Goal: Task Accomplishment & Management: Manage account settings

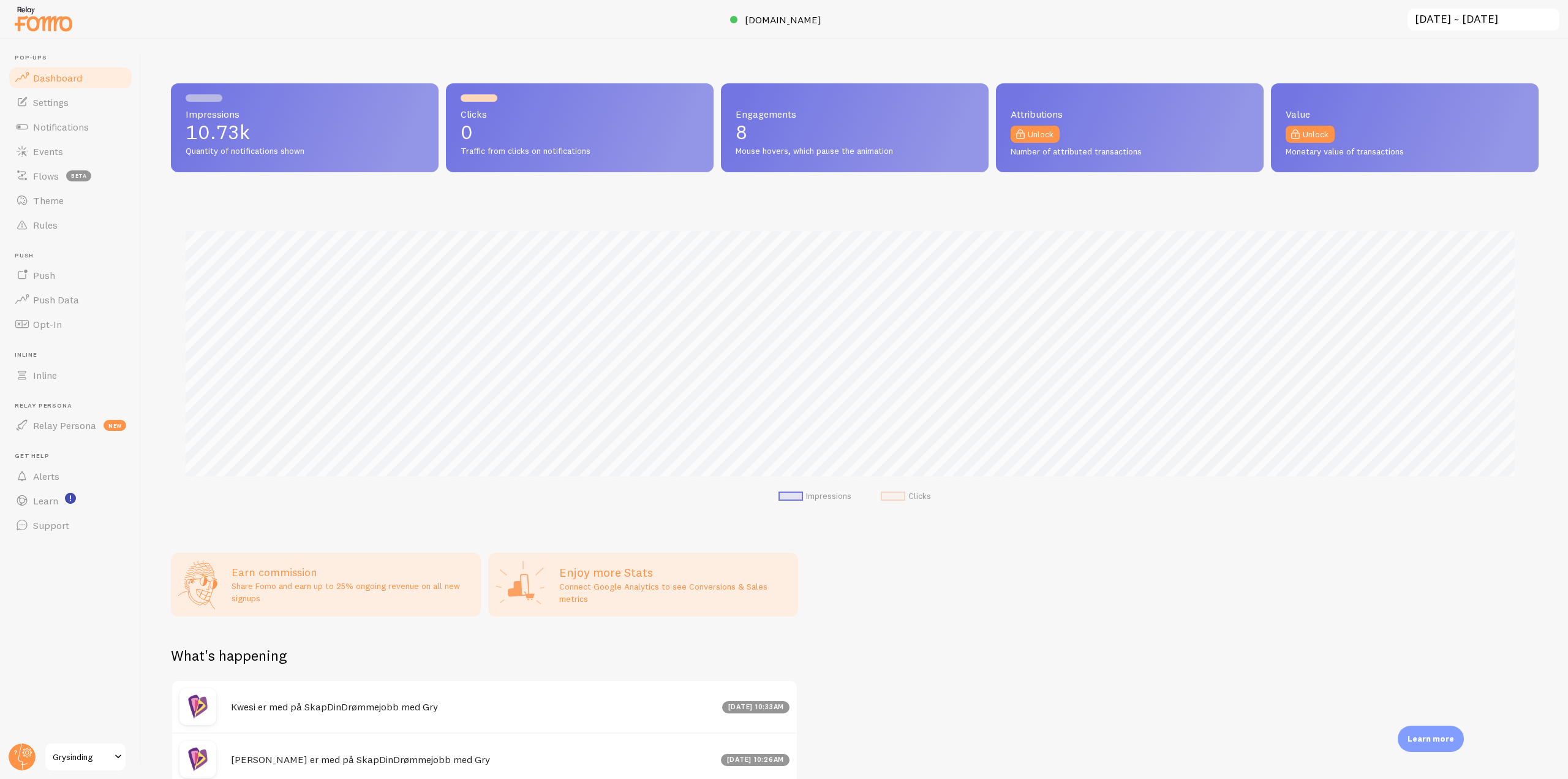
scroll to position [612524, 611278]
click at [772, 19] on span "[DOMAIN_NAME]" at bounding box center [783, 19] width 76 height 12
click at [99, 105] on link "Settings" at bounding box center [70, 103] width 126 height 25
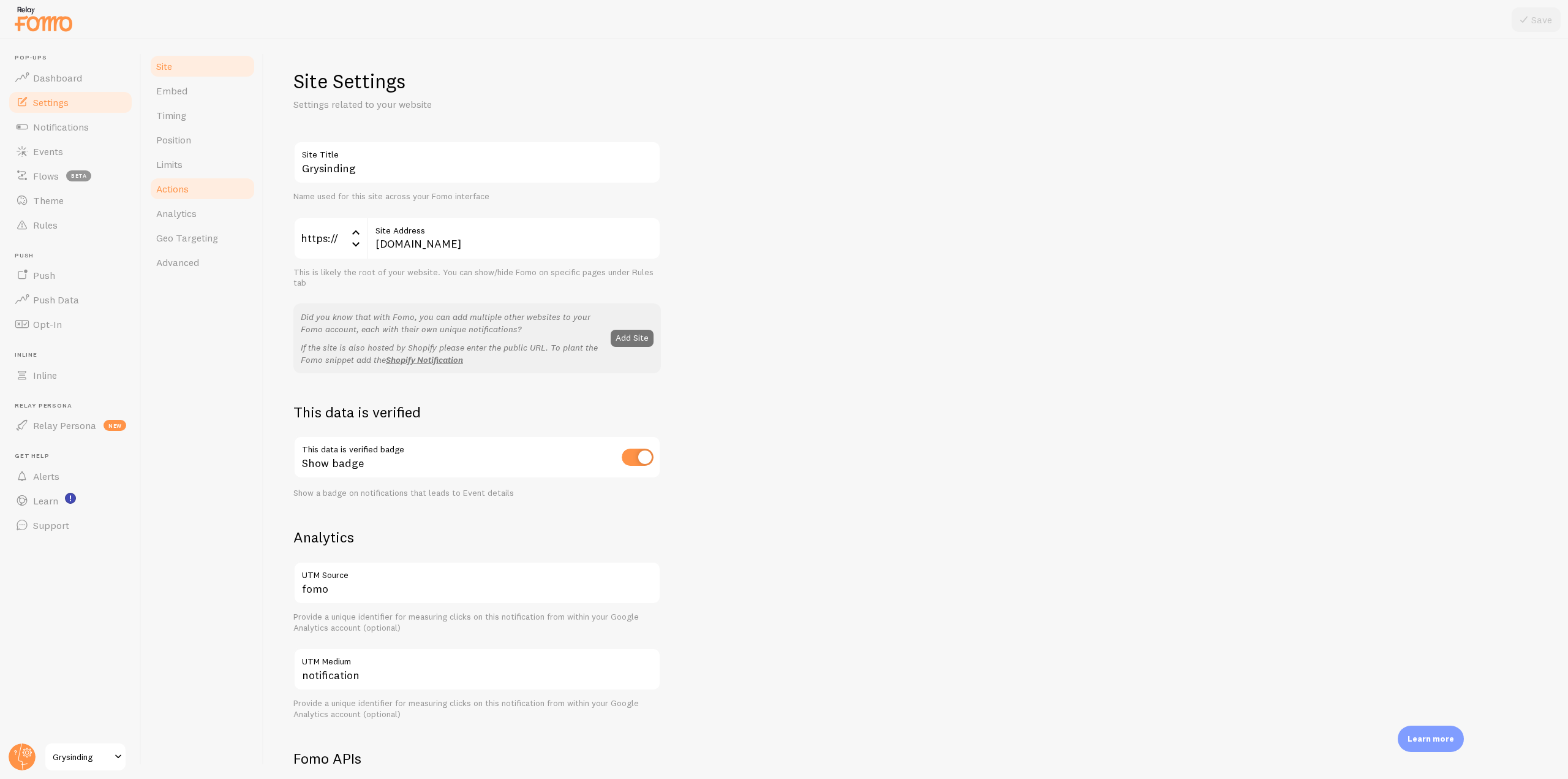
click at [202, 179] on link "Actions" at bounding box center [203, 189] width 107 height 25
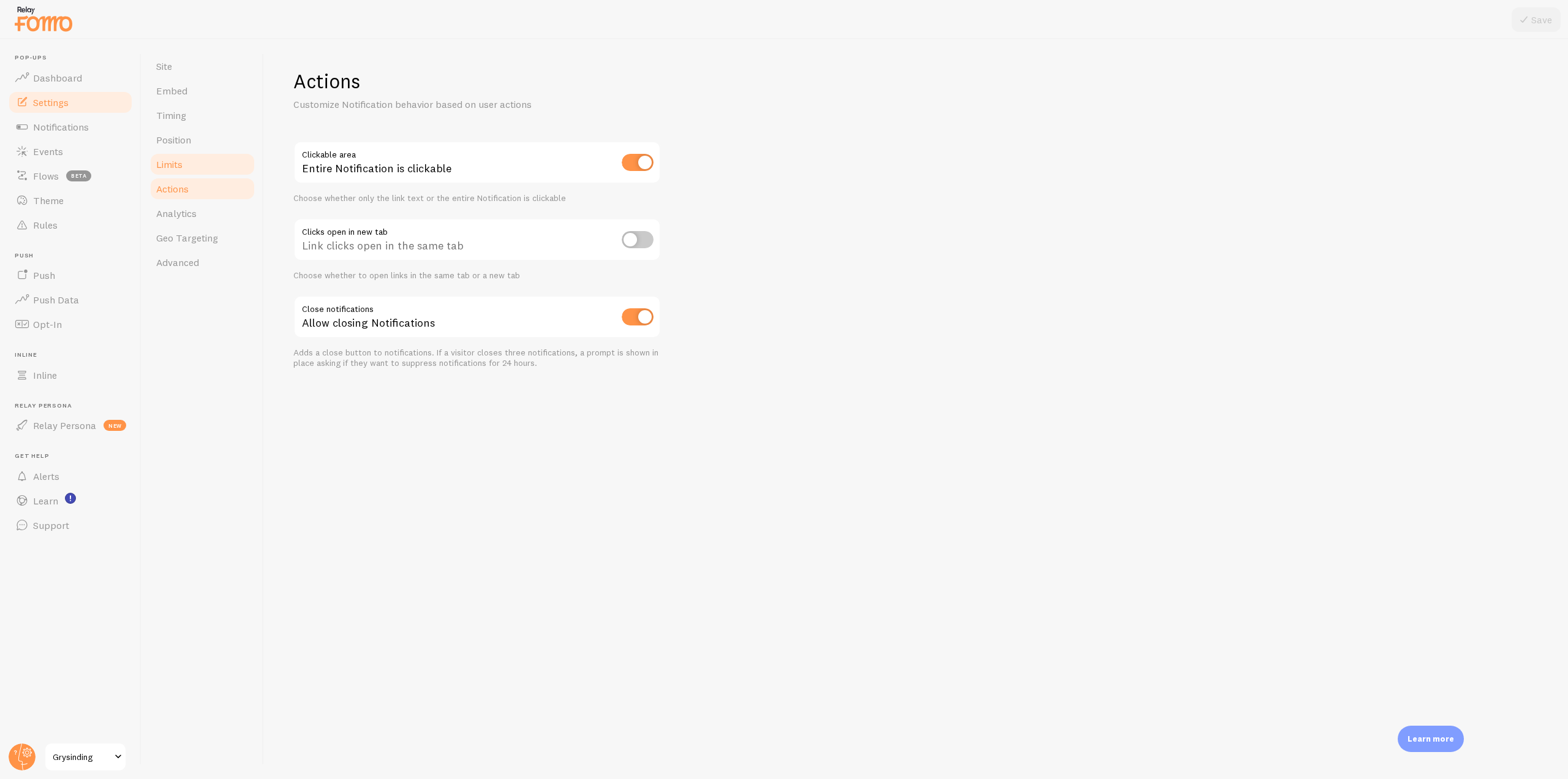
click at [199, 168] on link "Limits" at bounding box center [203, 164] width 107 height 25
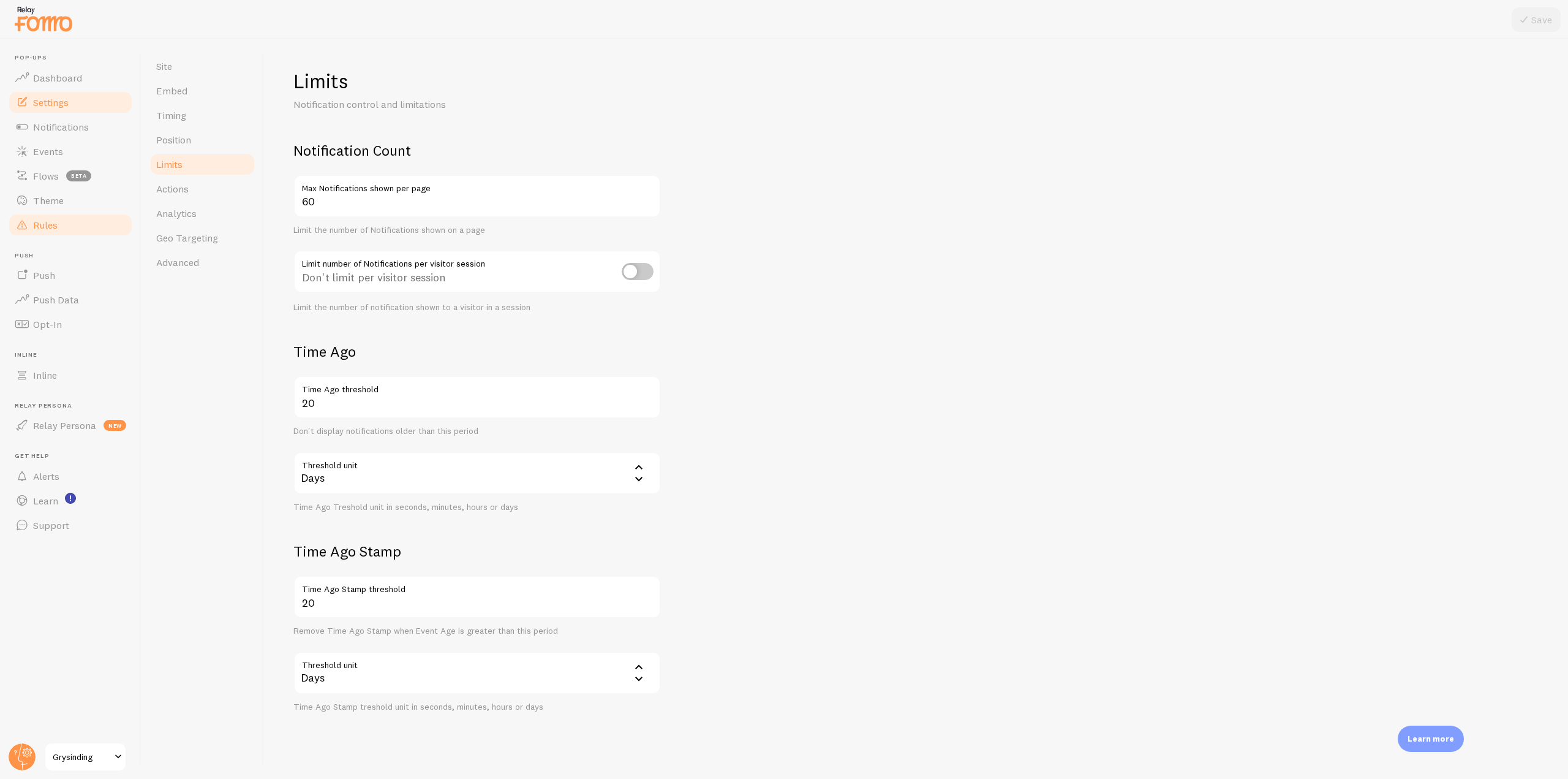
click at [66, 235] on link "Rules" at bounding box center [70, 225] width 126 height 25
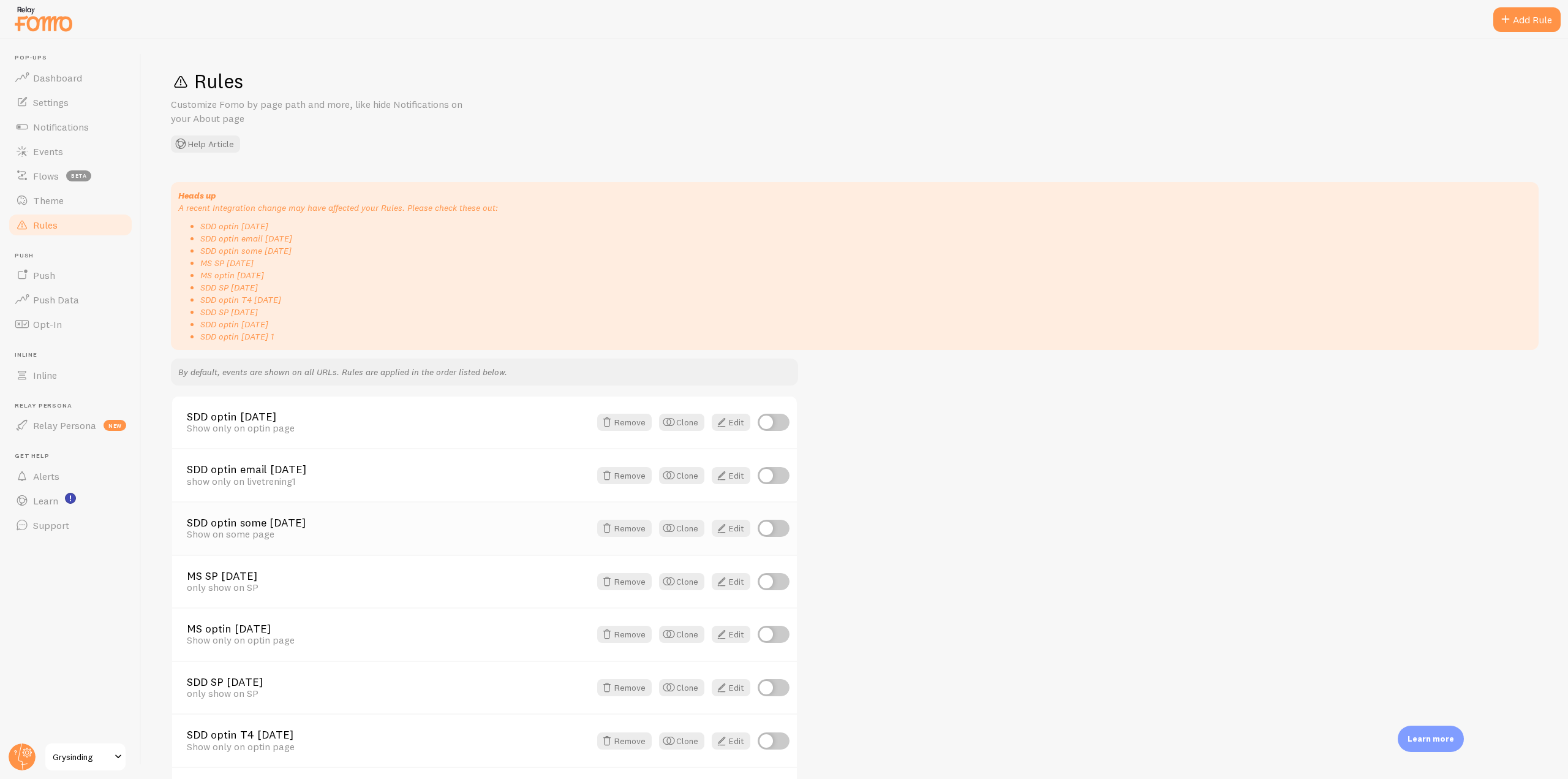
scroll to position [206, 0]
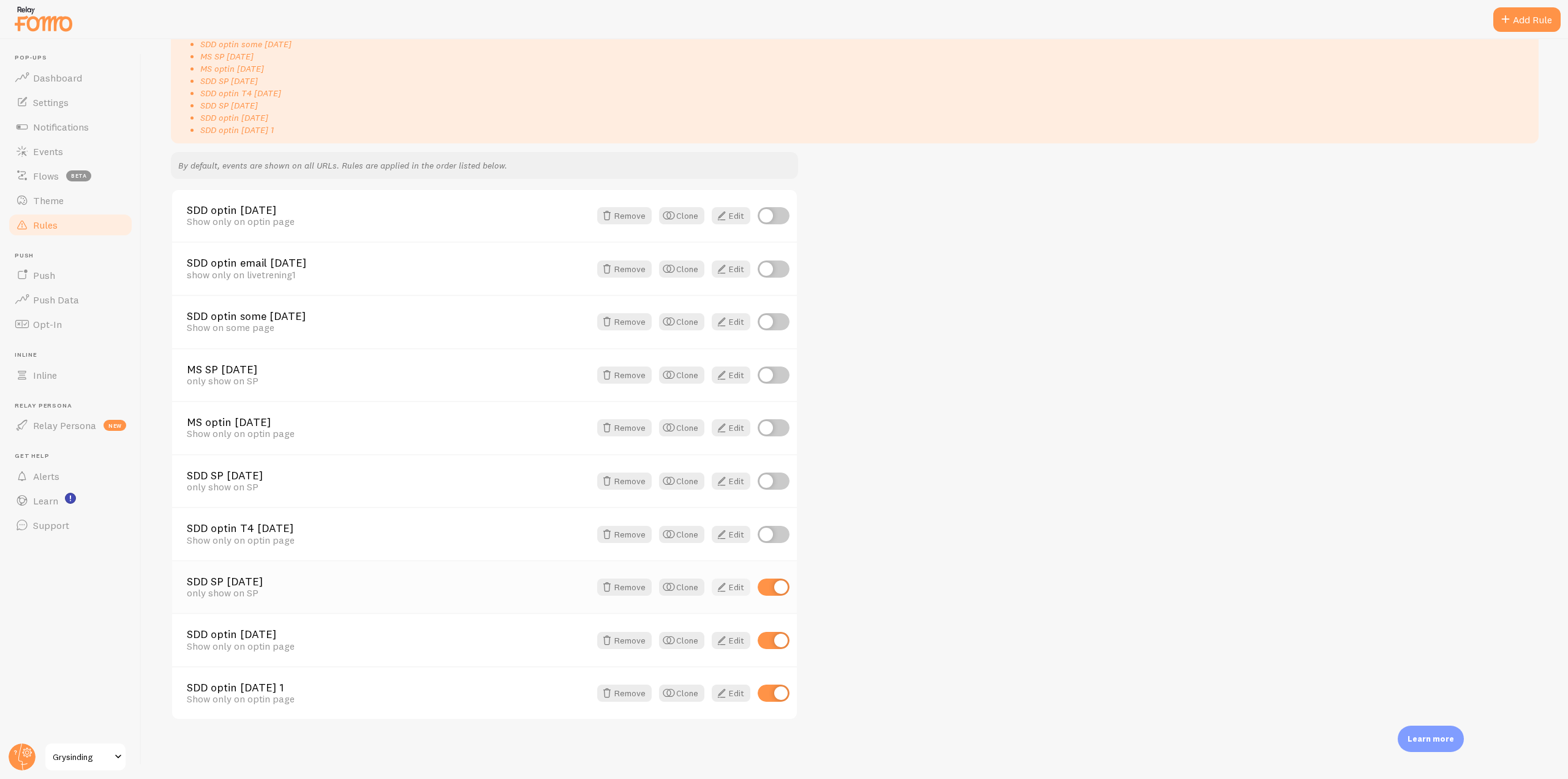
click at [729, 593] on span at bounding box center [722, 587] width 15 height 15
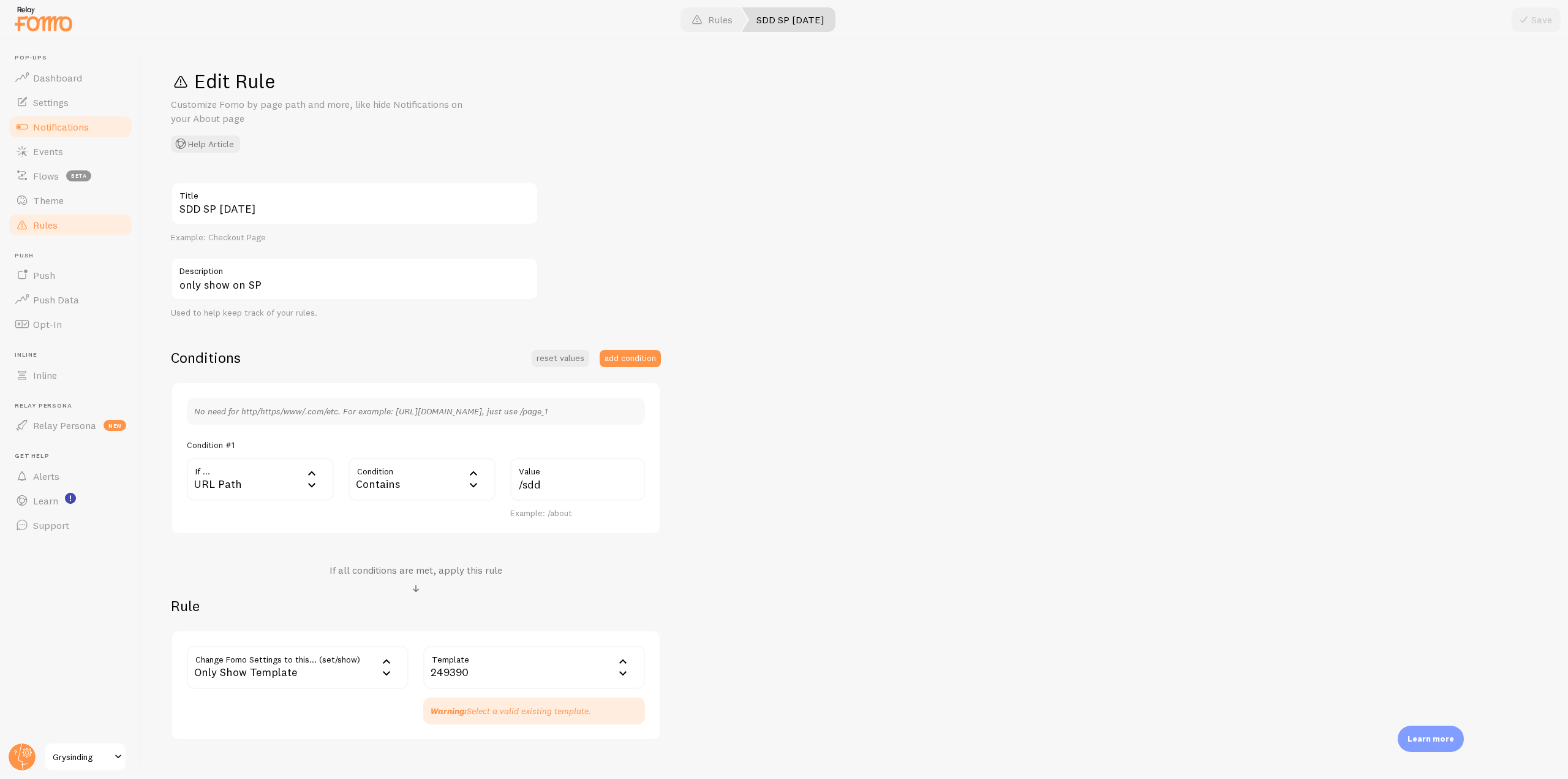
click at [74, 126] on span "Notifications" at bounding box center [61, 126] width 56 height 12
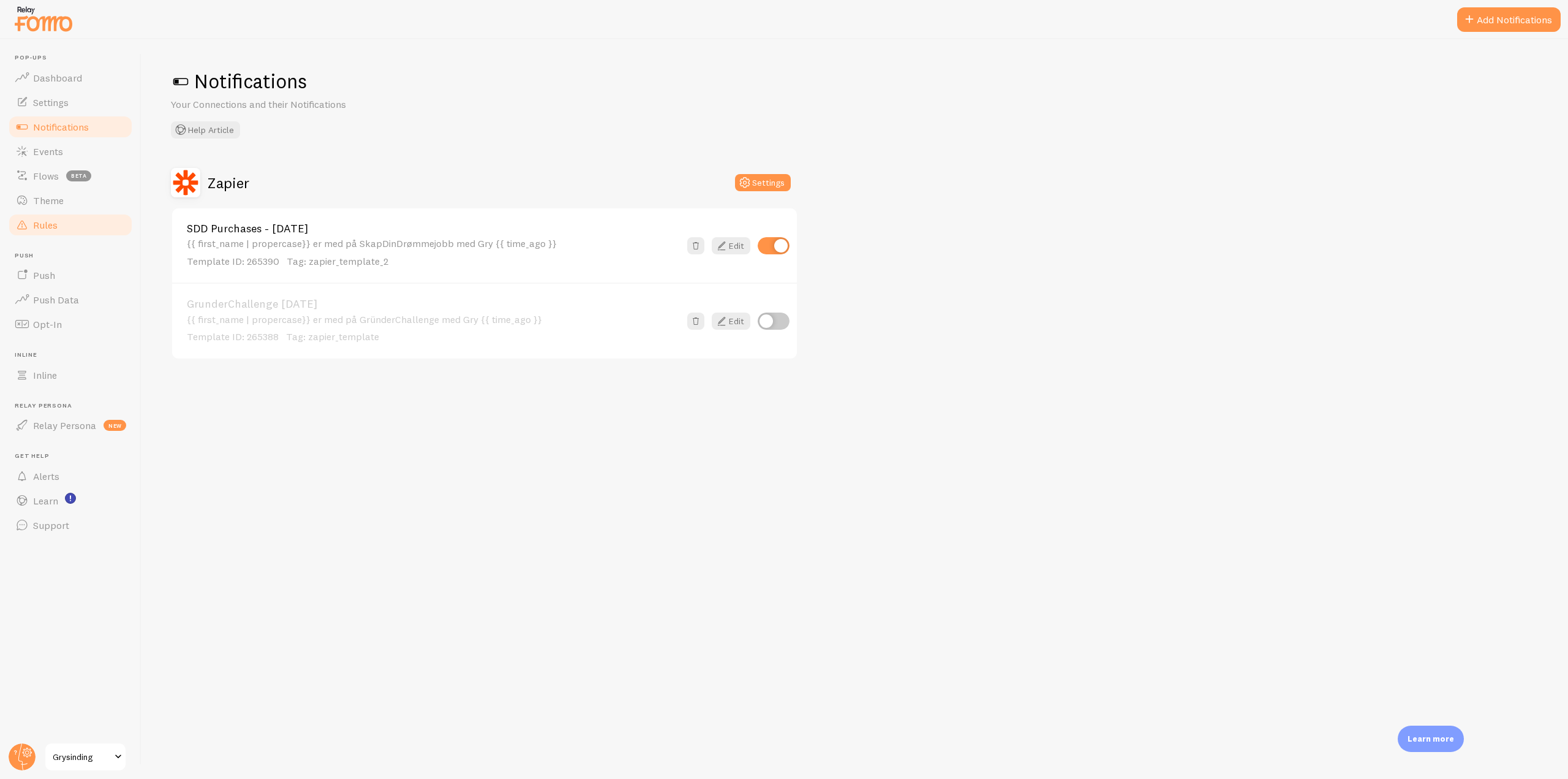
click at [64, 224] on link "Rules" at bounding box center [70, 225] width 126 height 25
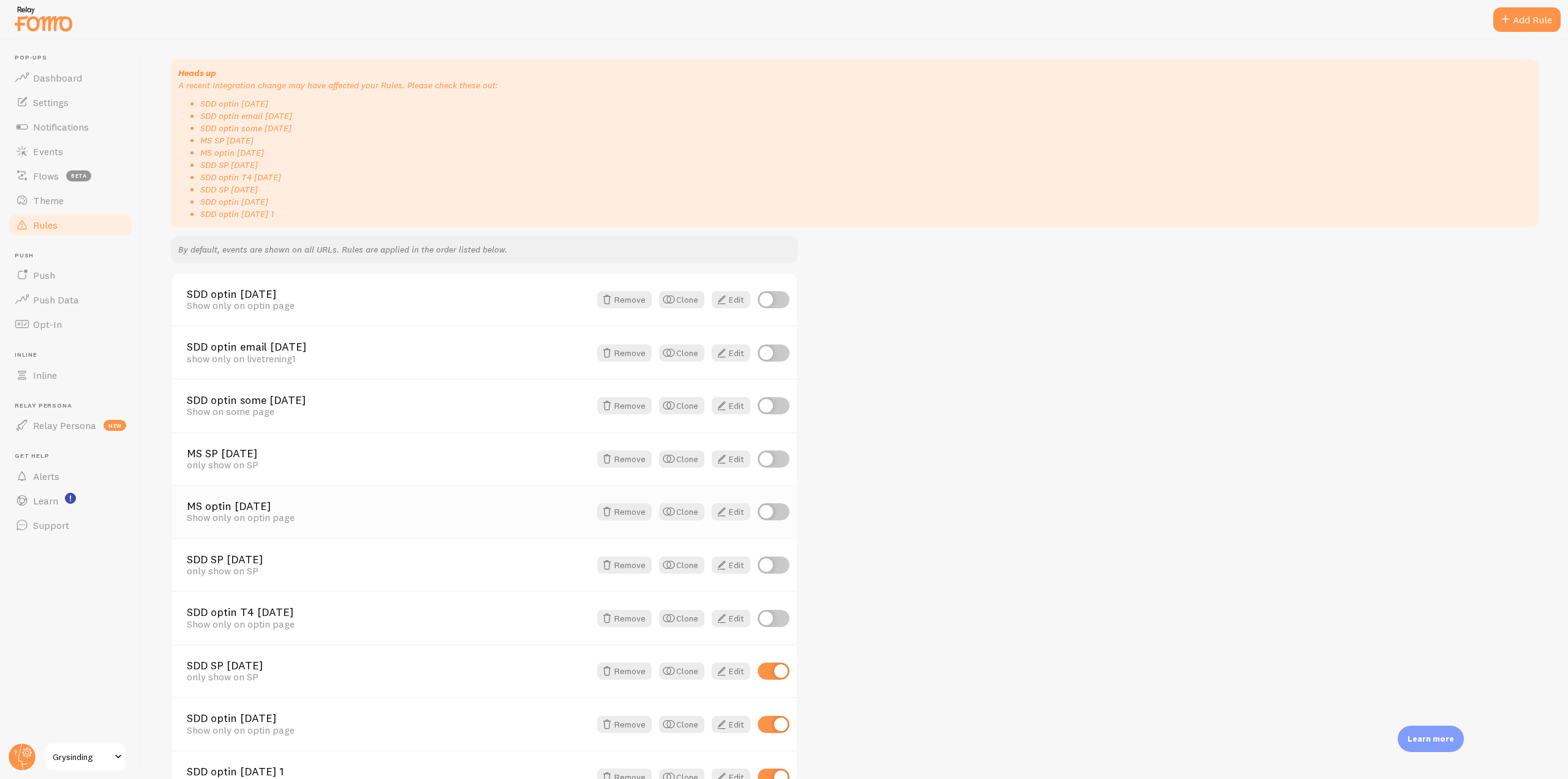
scroll to position [206, 0]
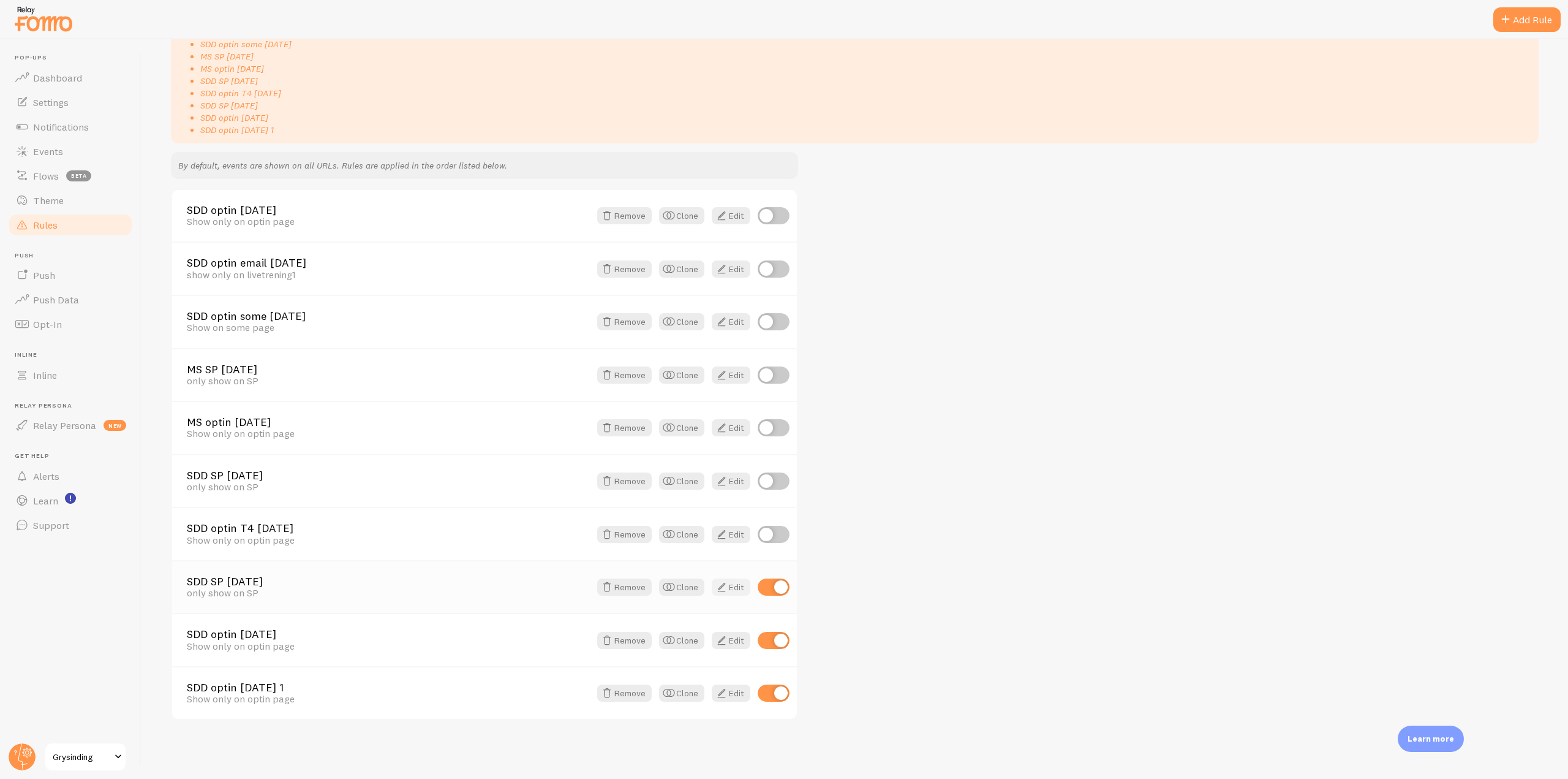
click at [727, 589] on span at bounding box center [722, 587] width 15 height 15
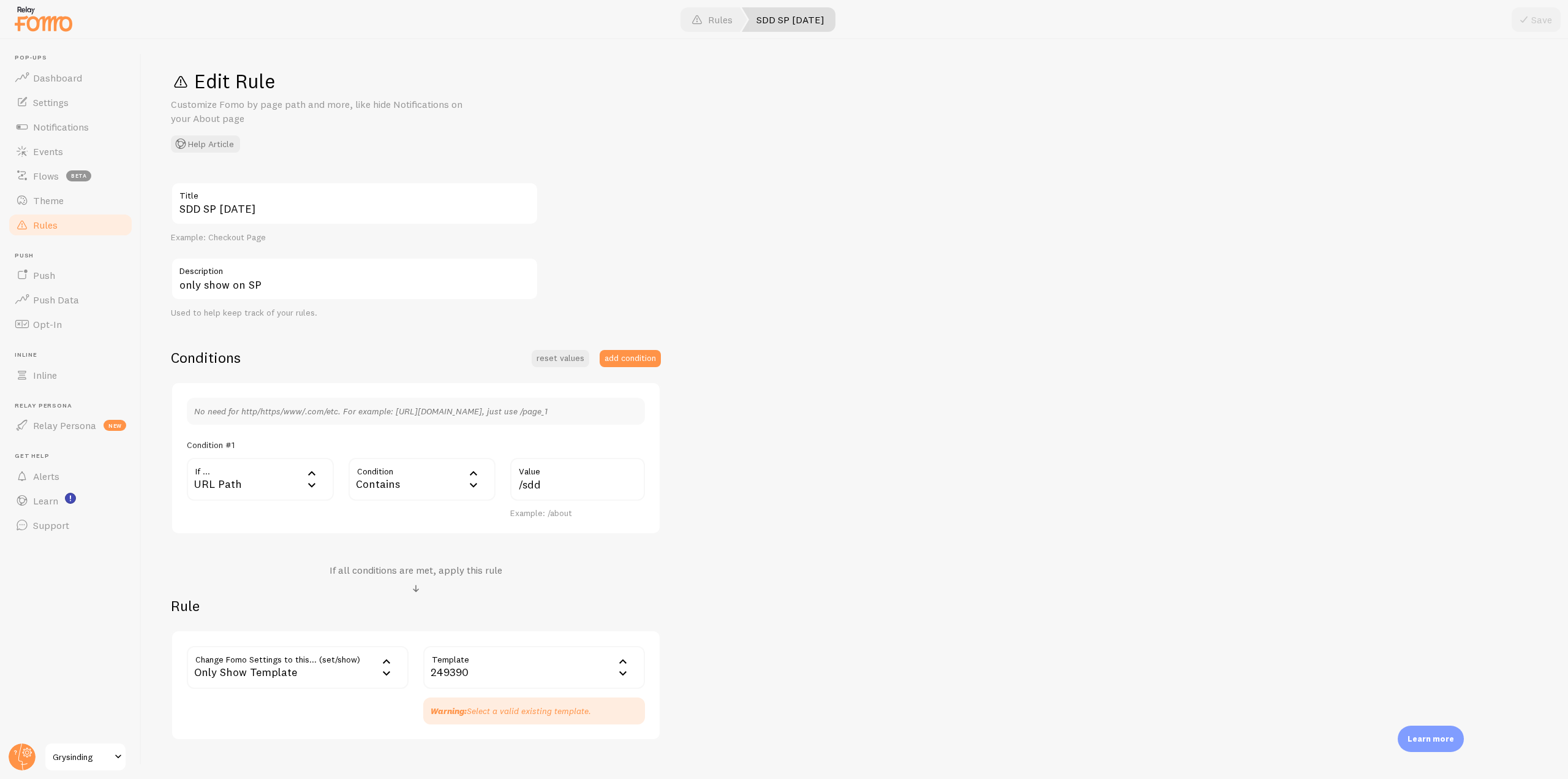
click at [79, 229] on link "Rules" at bounding box center [70, 225] width 126 height 25
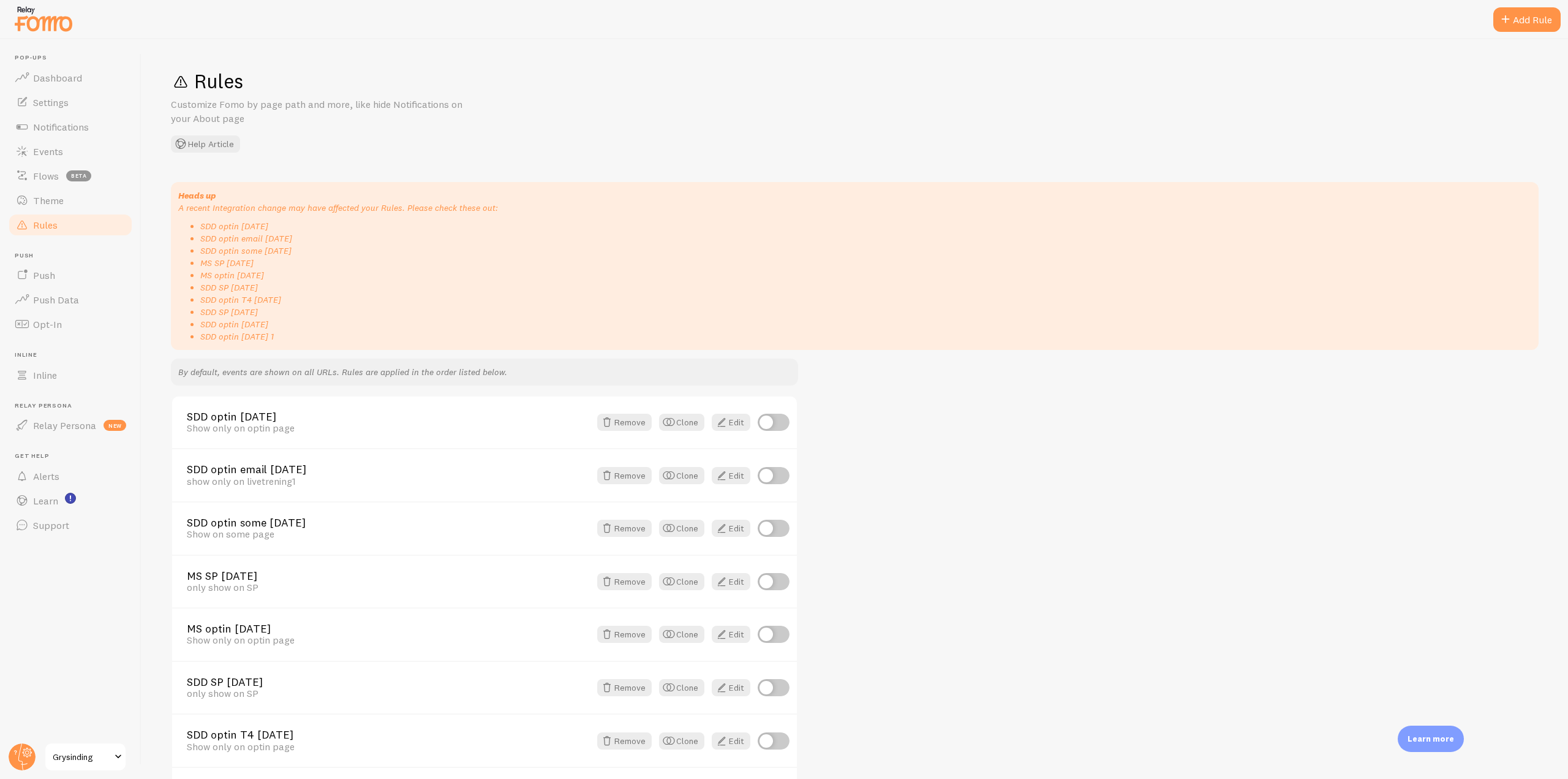
scroll to position [206, 0]
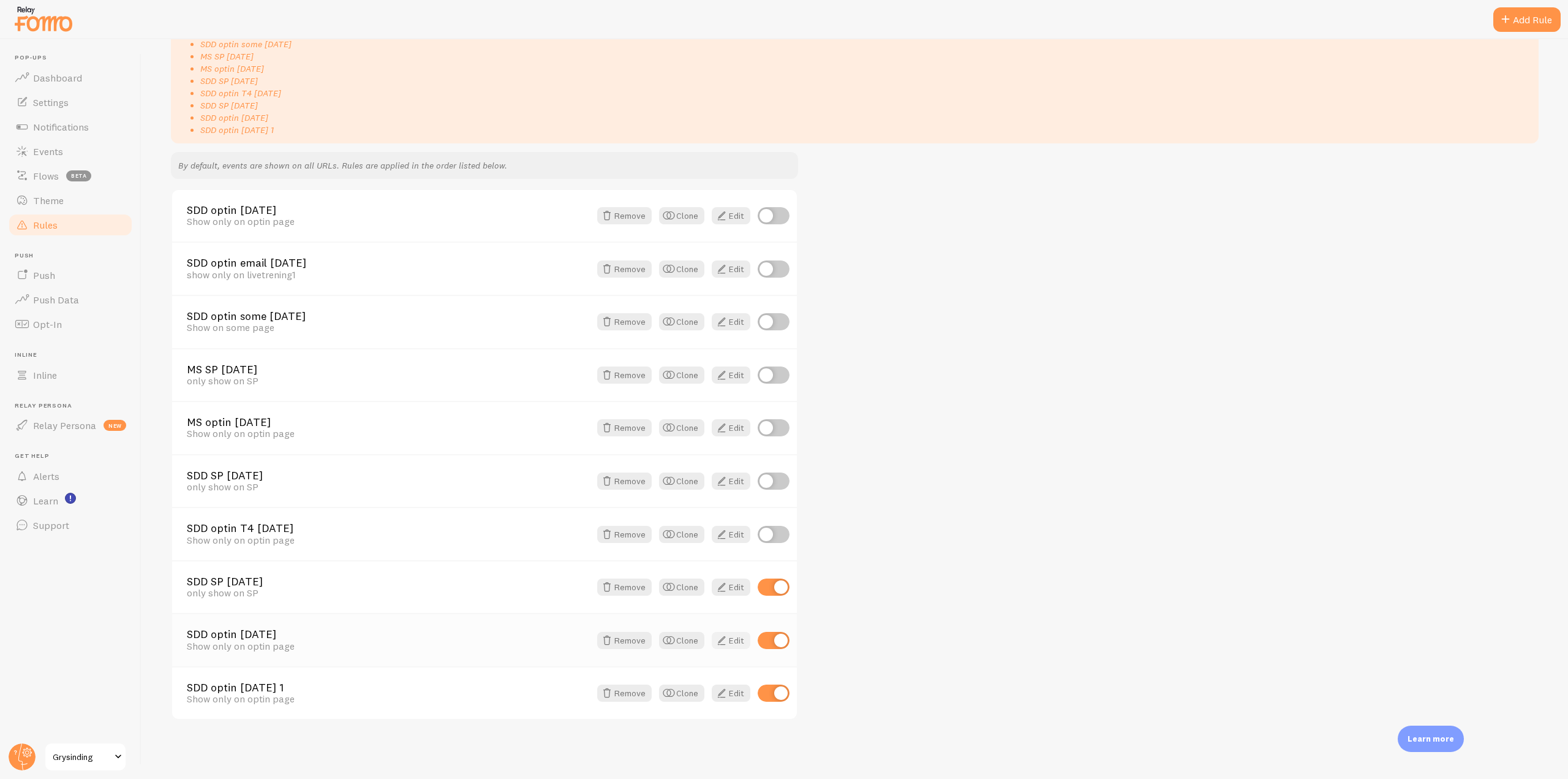
click at [730, 642] on link "Edit" at bounding box center [731, 640] width 39 height 18
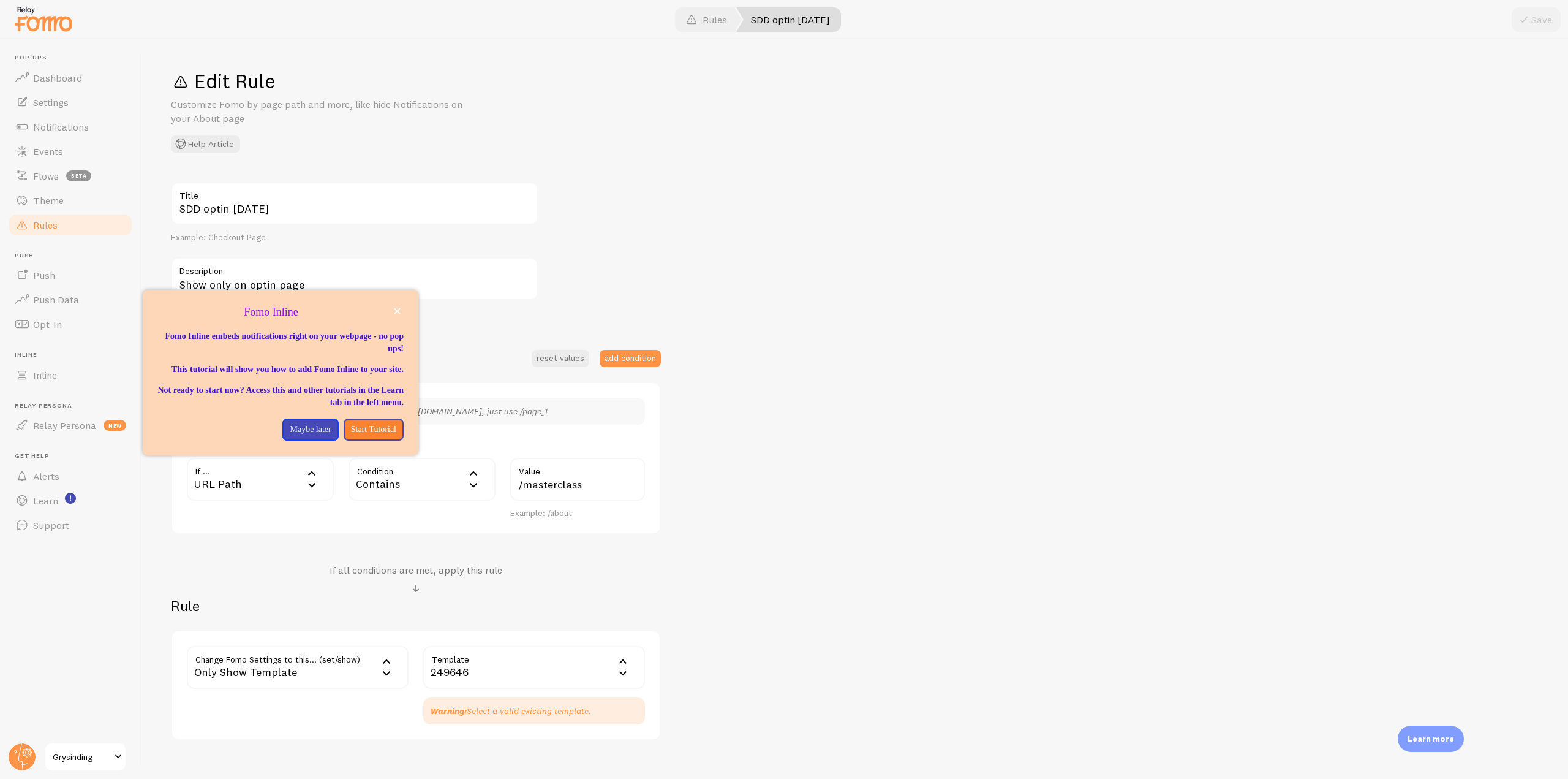
click at [46, 219] on span "Rules" at bounding box center [46, 225] width 25 height 12
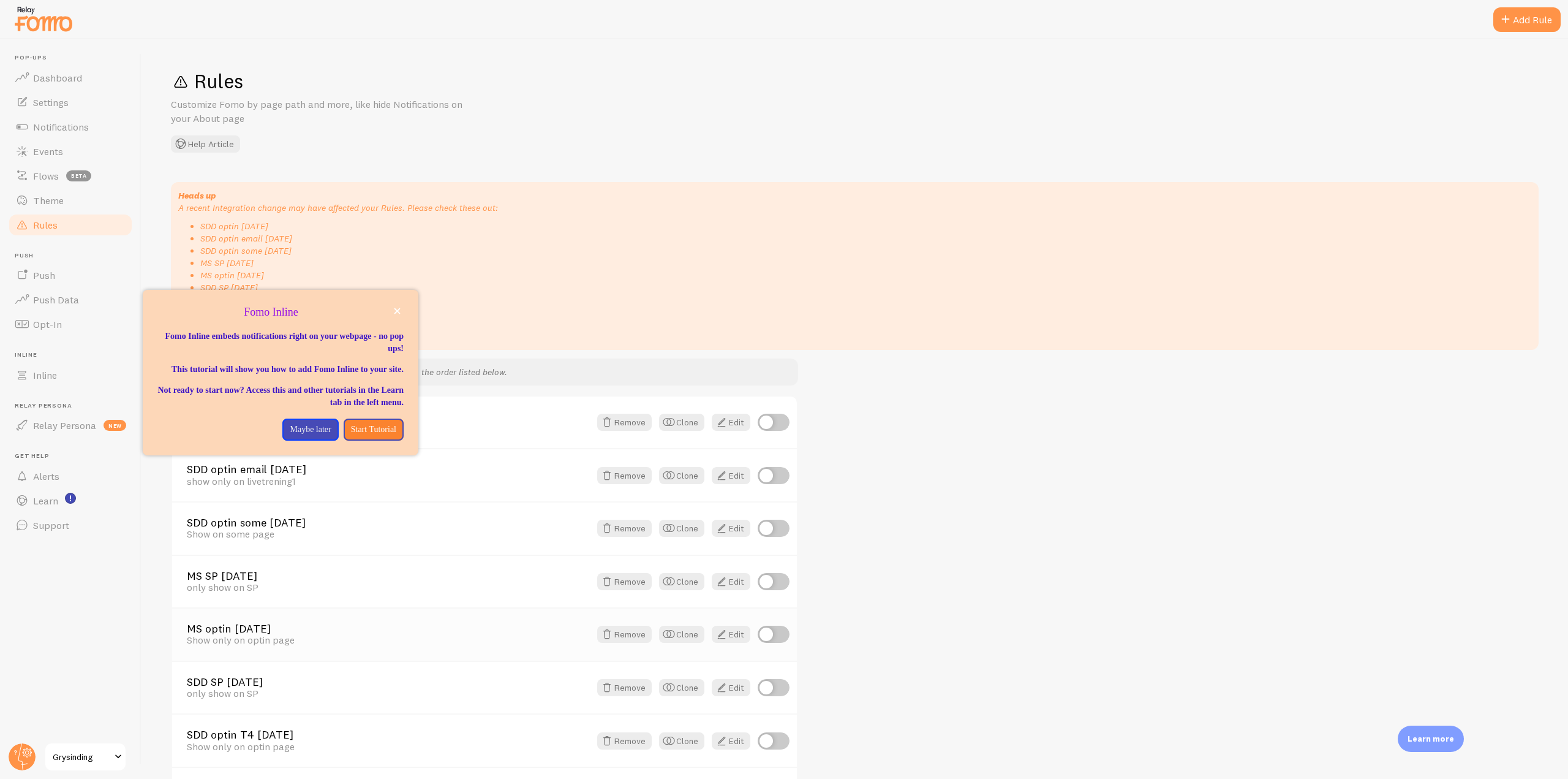
scroll to position [206, 0]
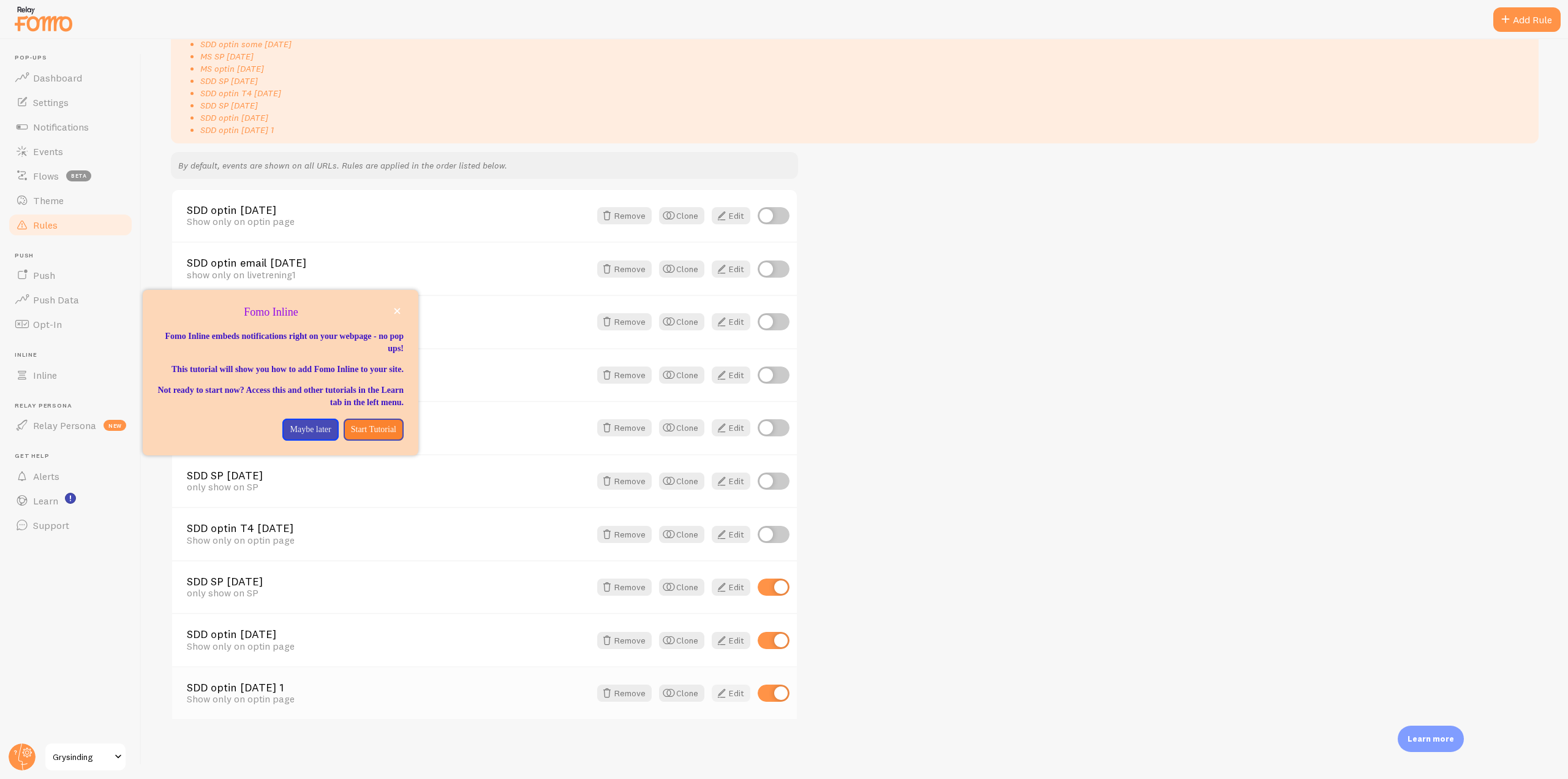
click at [727, 695] on span at bounding box center [722, 693] width 15 height 15
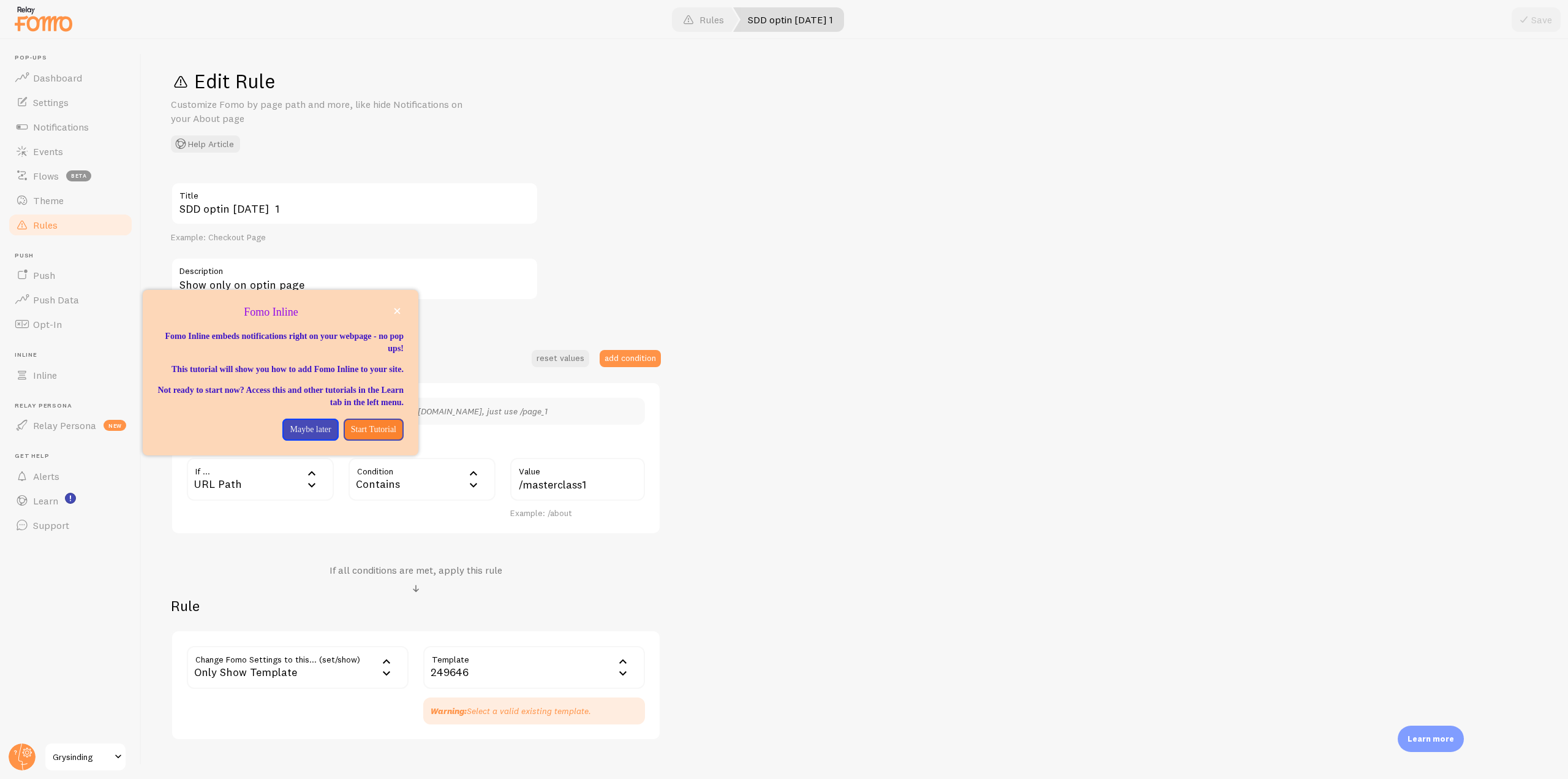
click at [61, 220] on link "Rules" at bounding box center [70, 225] width 126 height 25
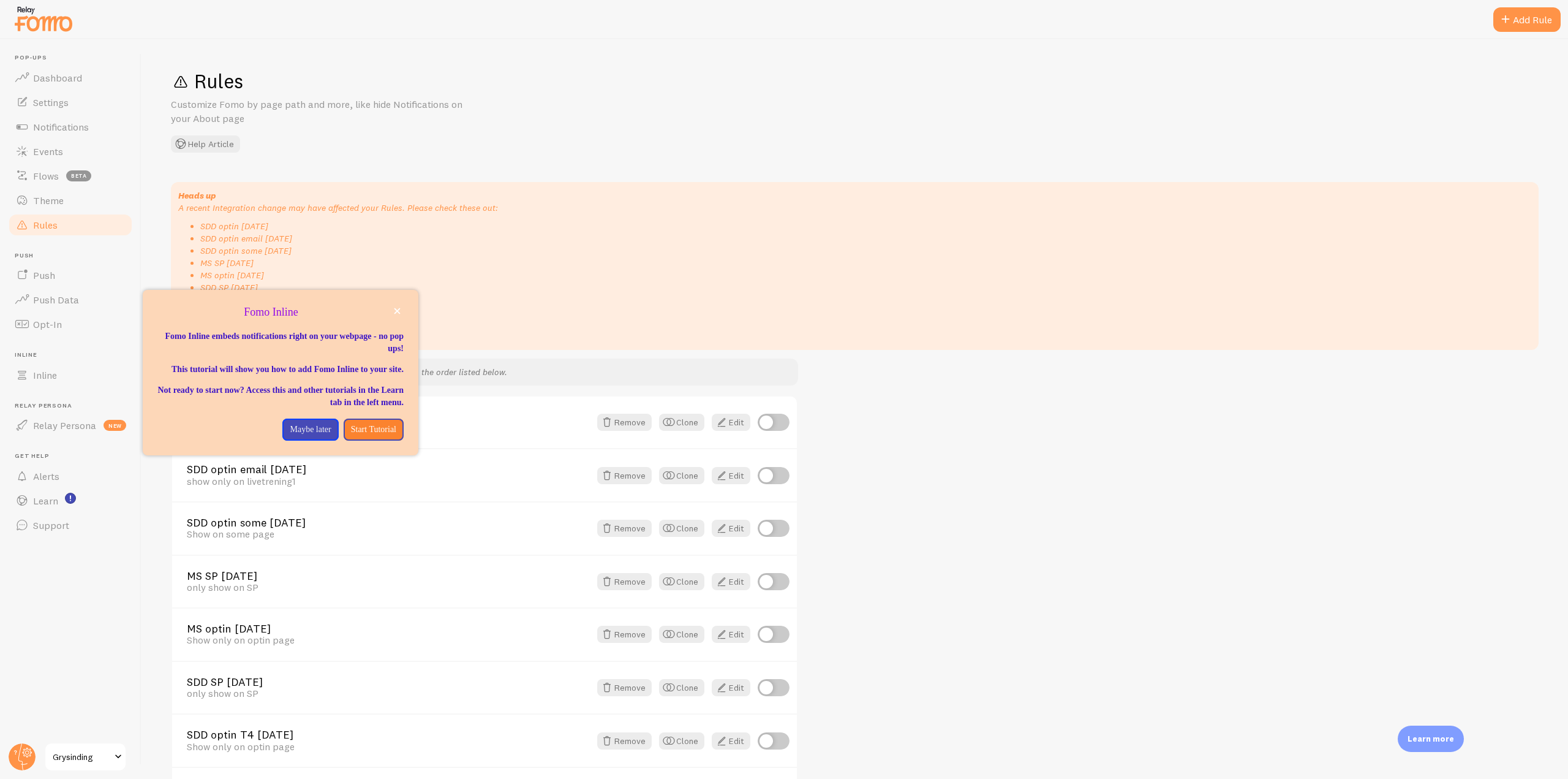
scroll to position [206, 0]
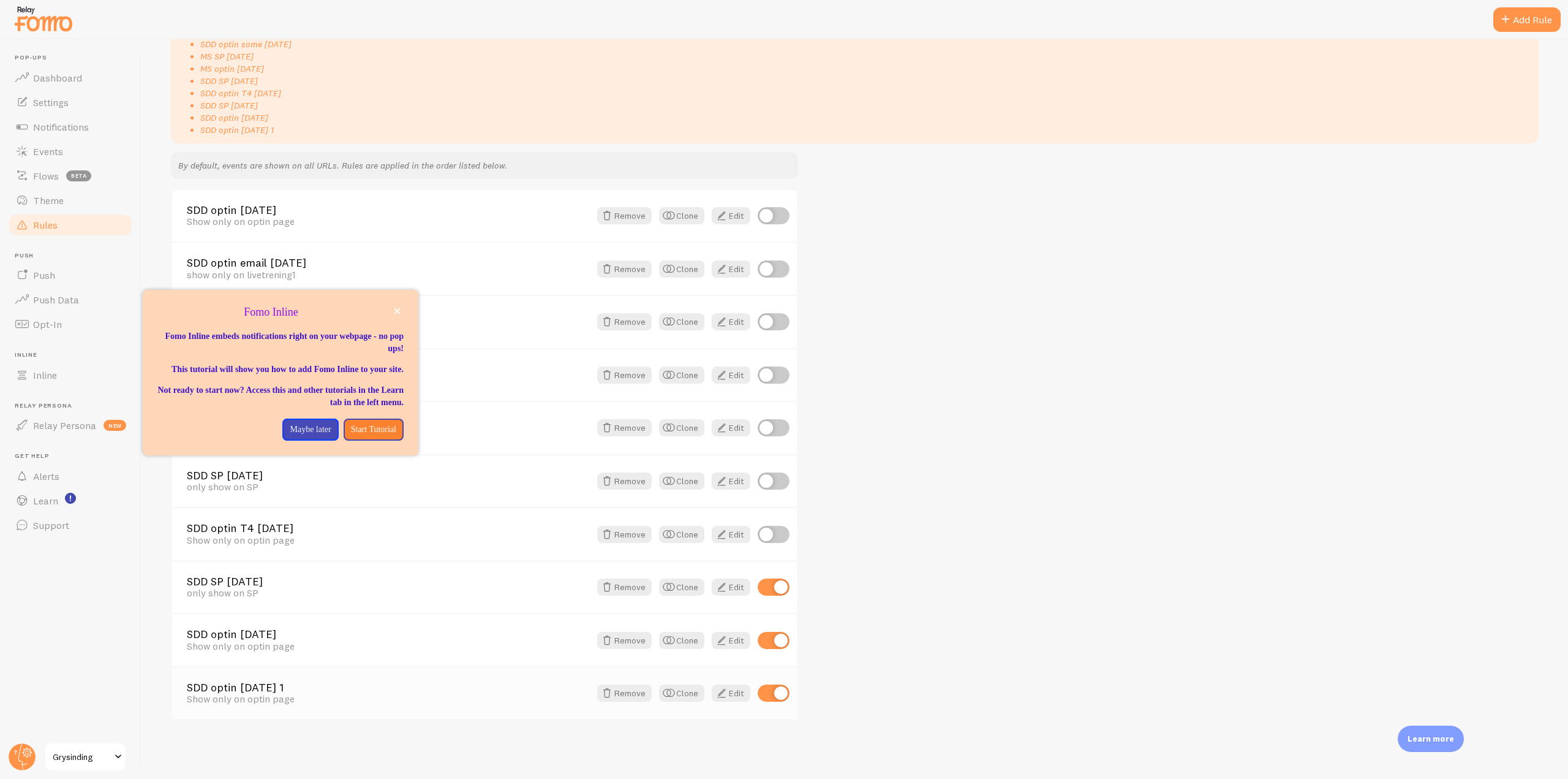
click at [780, 695] on input "checkbox" at bounding box center [773, 693] width 32 height 18
checkbox input "false"
click at [766, 635] on input "checkbox" at bounding box center [773, 640] width 32 height 18
checkbox input "false"
click at [767, 588] on input "checkbox" at bounding box center [773, 588] width 32 height 18
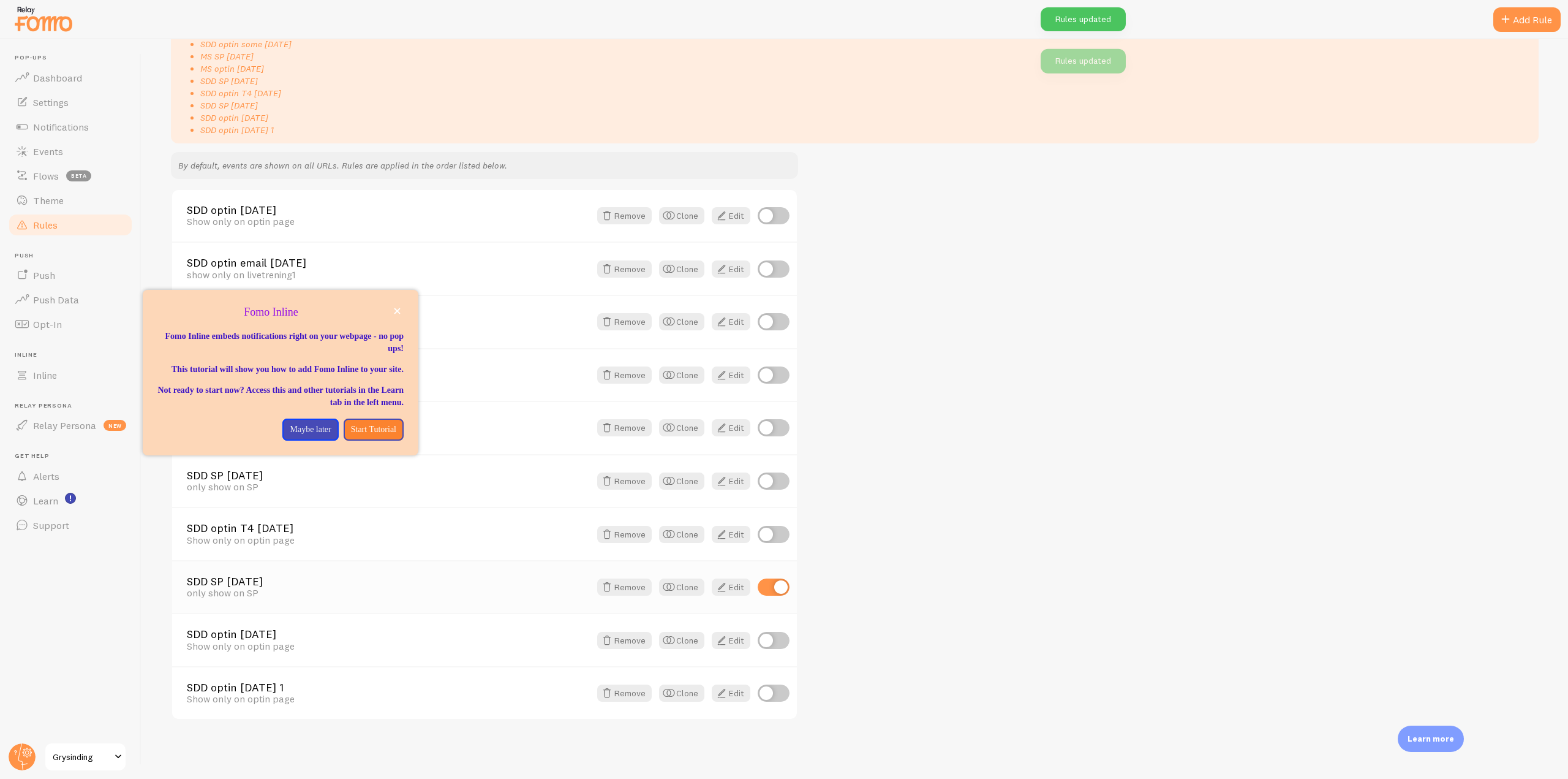
checkbox input "false"
click at [726, 689] on span at bounding box center [722, 693] width 15 height 15
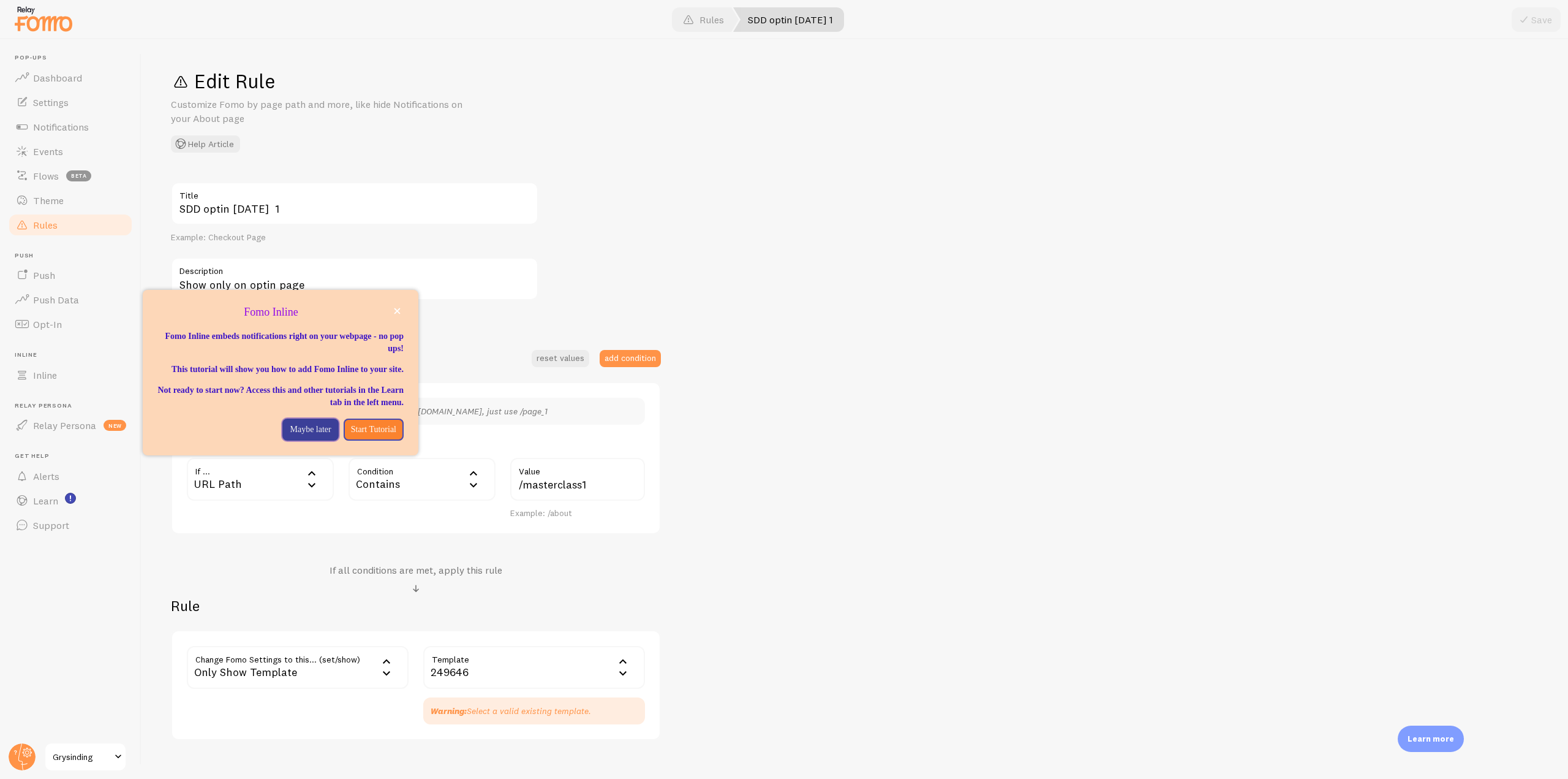
click at [303, 436] on p "Maybe later" at bounding box center [310, 429] width 41 height 12
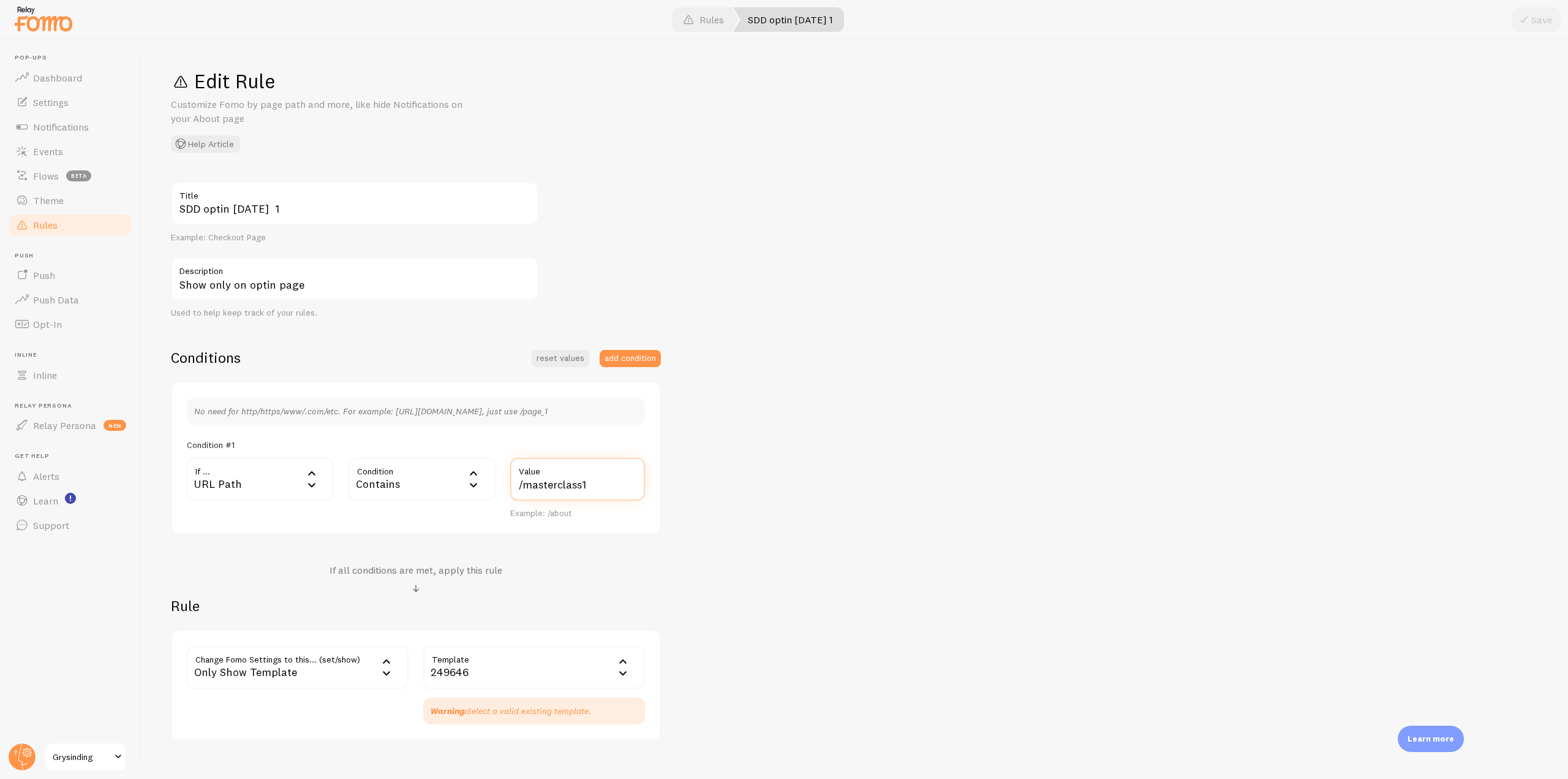
drag, startPoint x: 601, startPoint y: 488, endPoint x: 500, endPoint y: 487, distance: 101.0
click at [500, 487] on div "If ... url URL Path URL Path URL Parameter Home page Mobile Browser URL Host CS…" at bounding box center [415, 488] width 473 height 61
click at [102, 229] on link "Rules" at bounding box center [70, 225] width 126 height 25
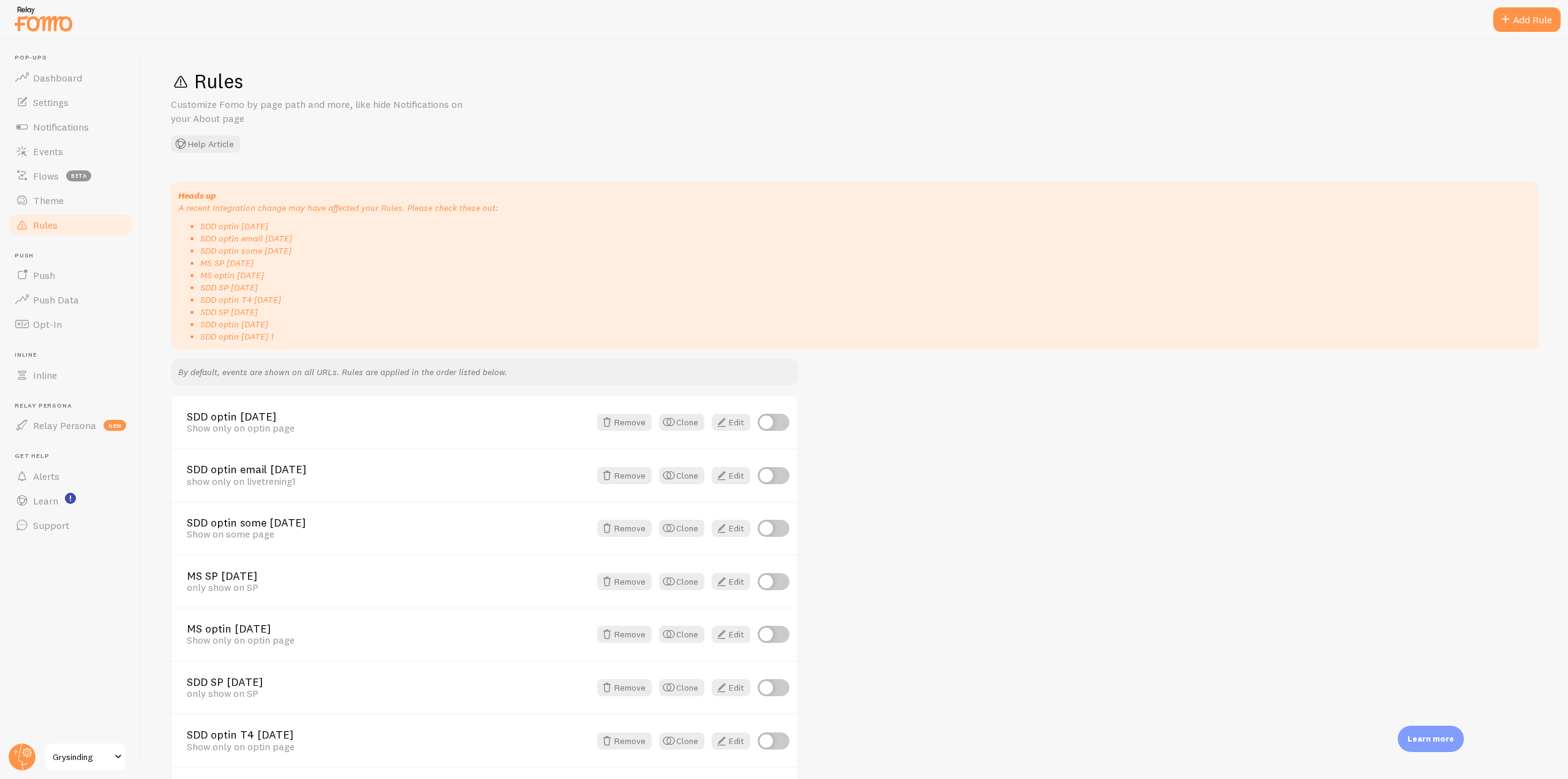
scroll to position [206, 0]
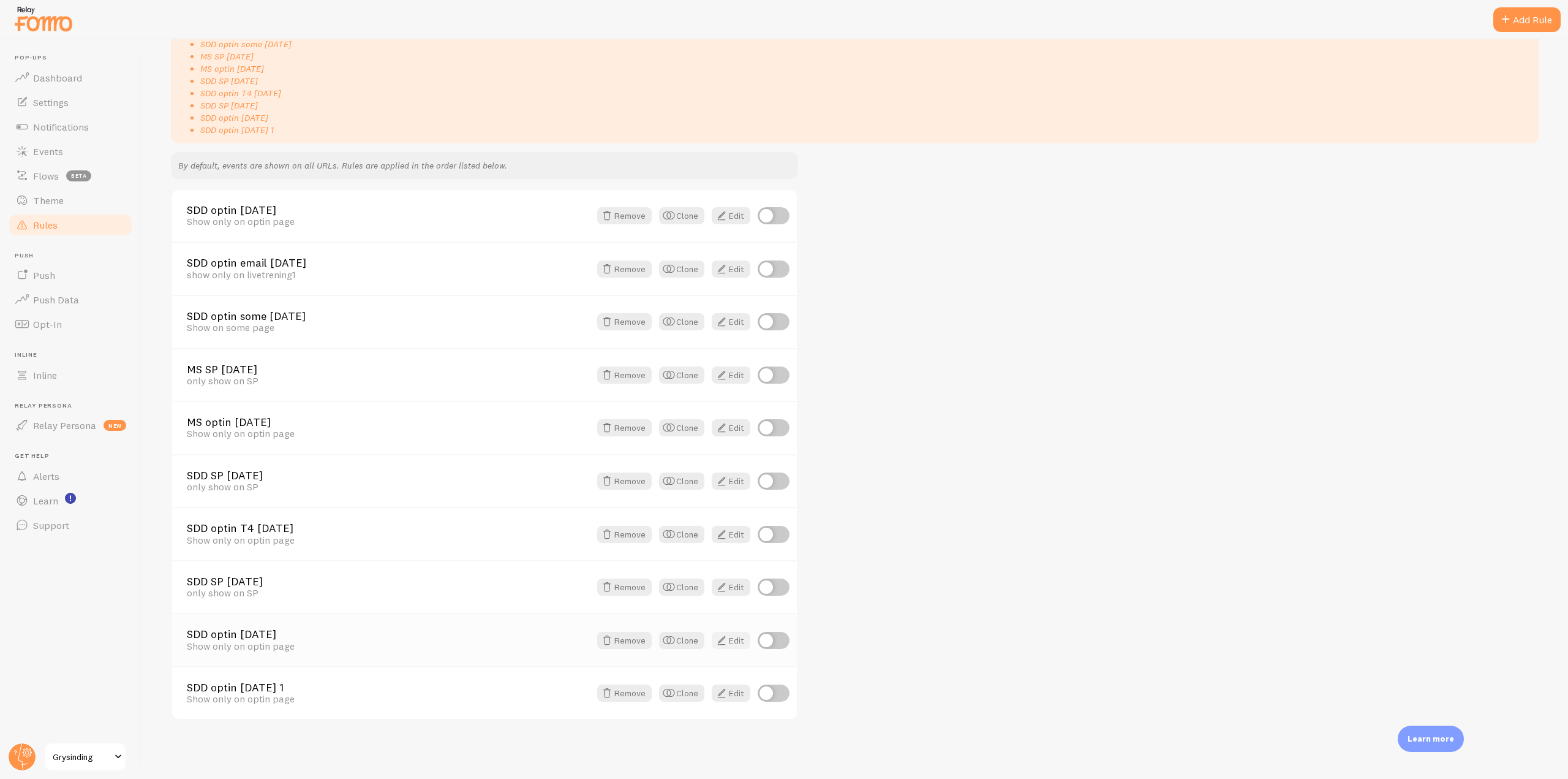
click at [729, 643] on link "Edit" at bounding box center [731, 640] width 39 height 18
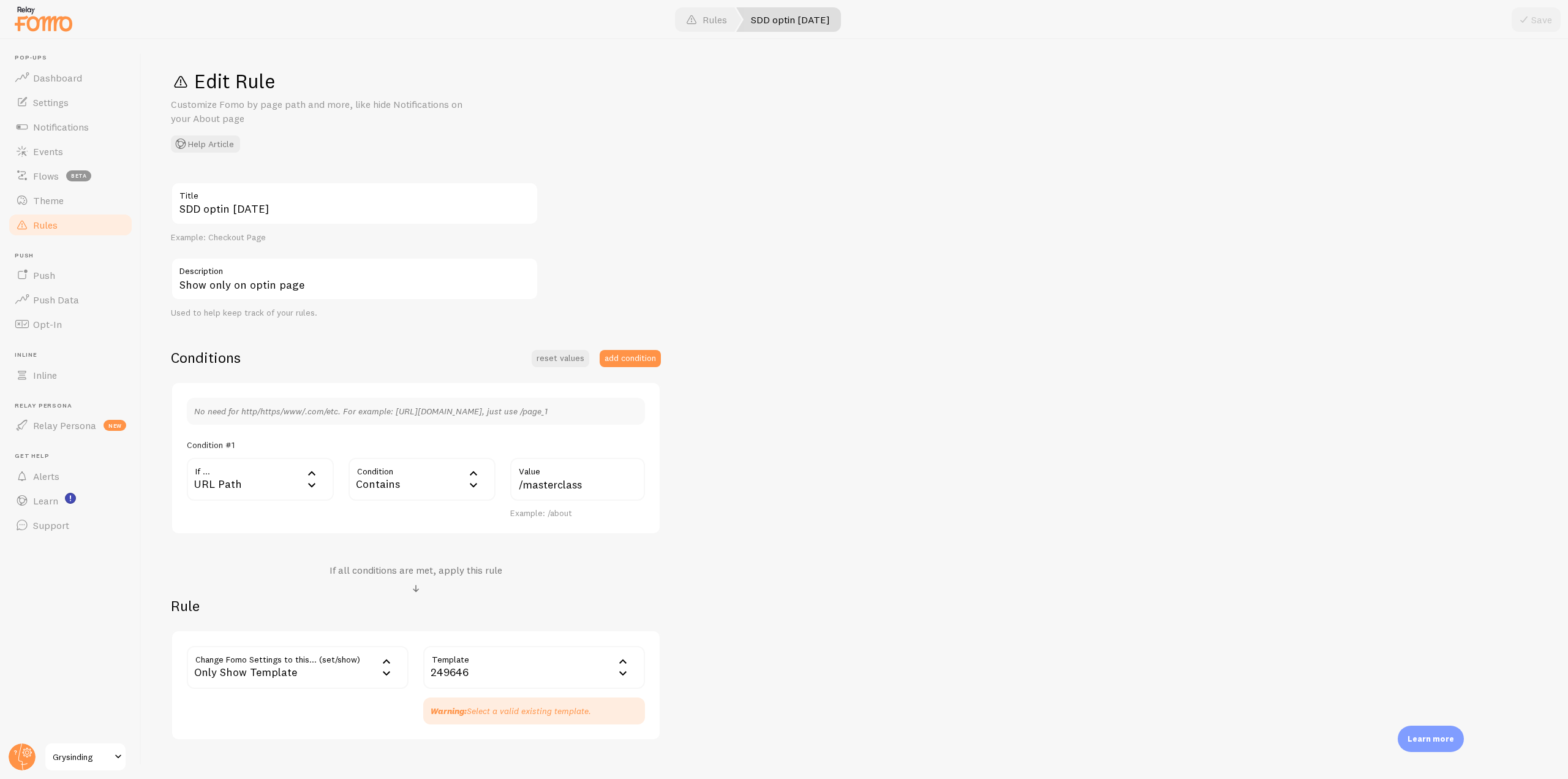
click at [63, 228] on link "Rules" at bounding box center [70, 225] width 126 height 25
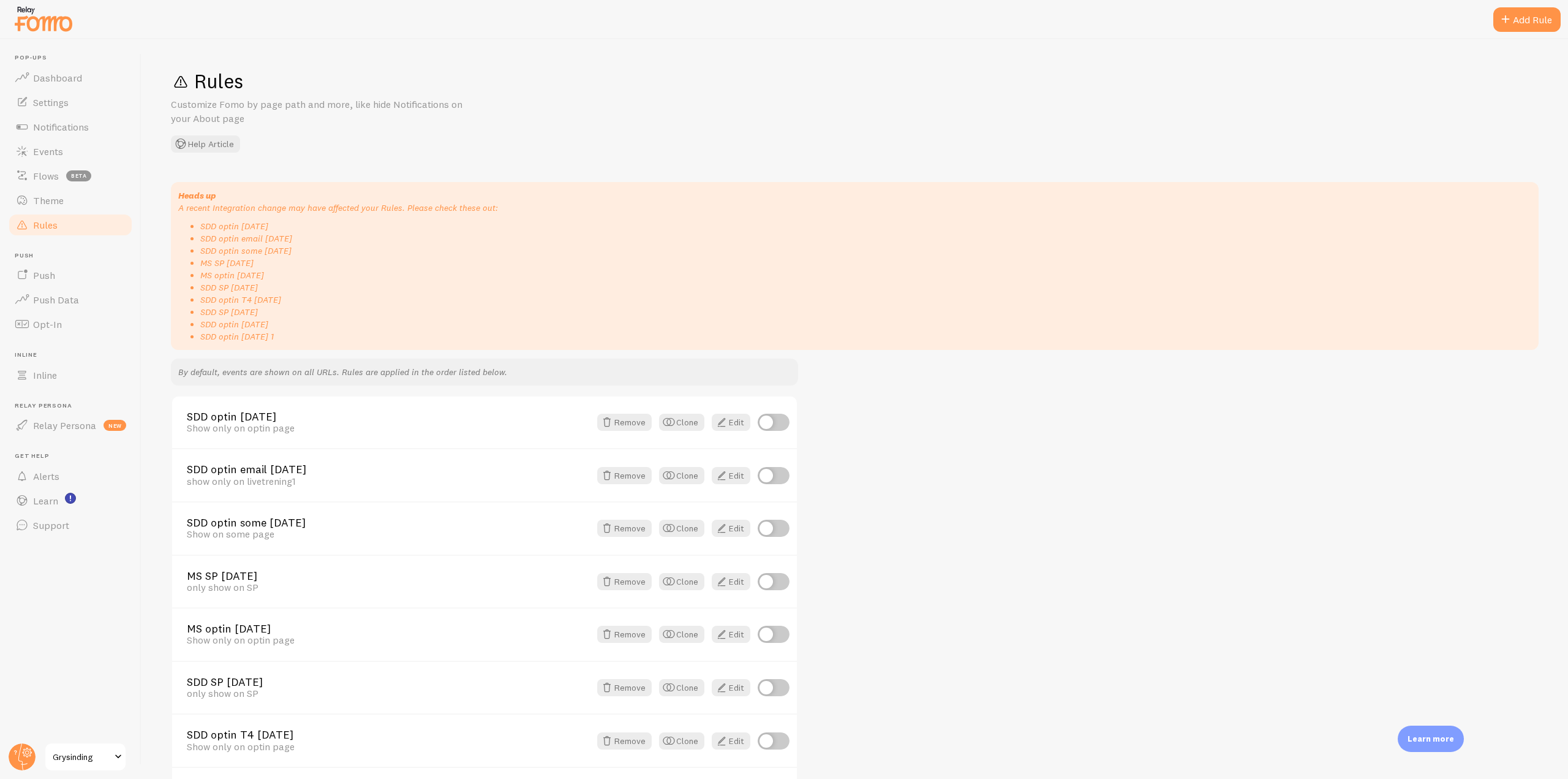
scroll to position [206, 0]
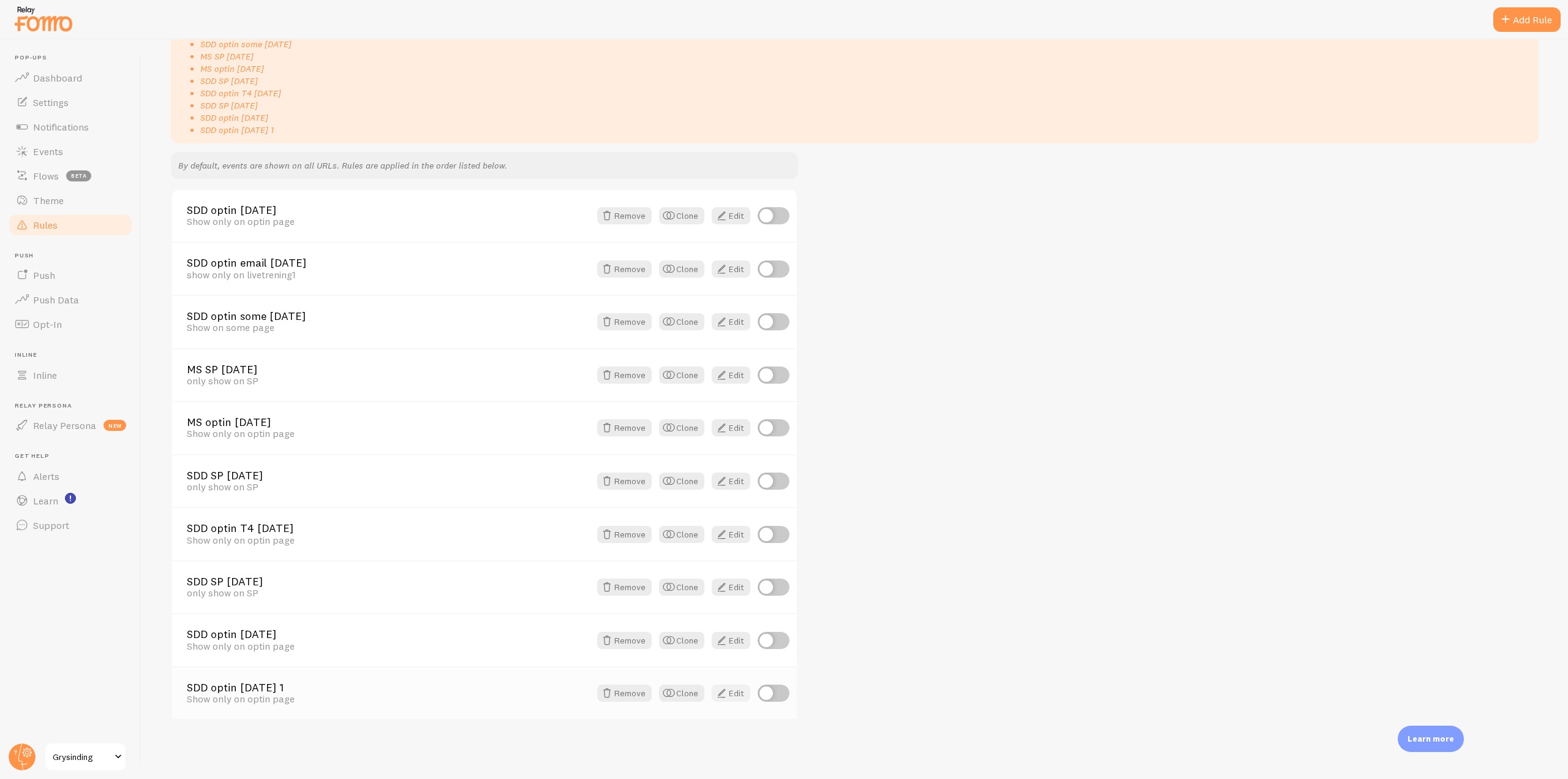
click at [740, 700] on link "Edit" at bounding box center [731, 693] width 39 height 18
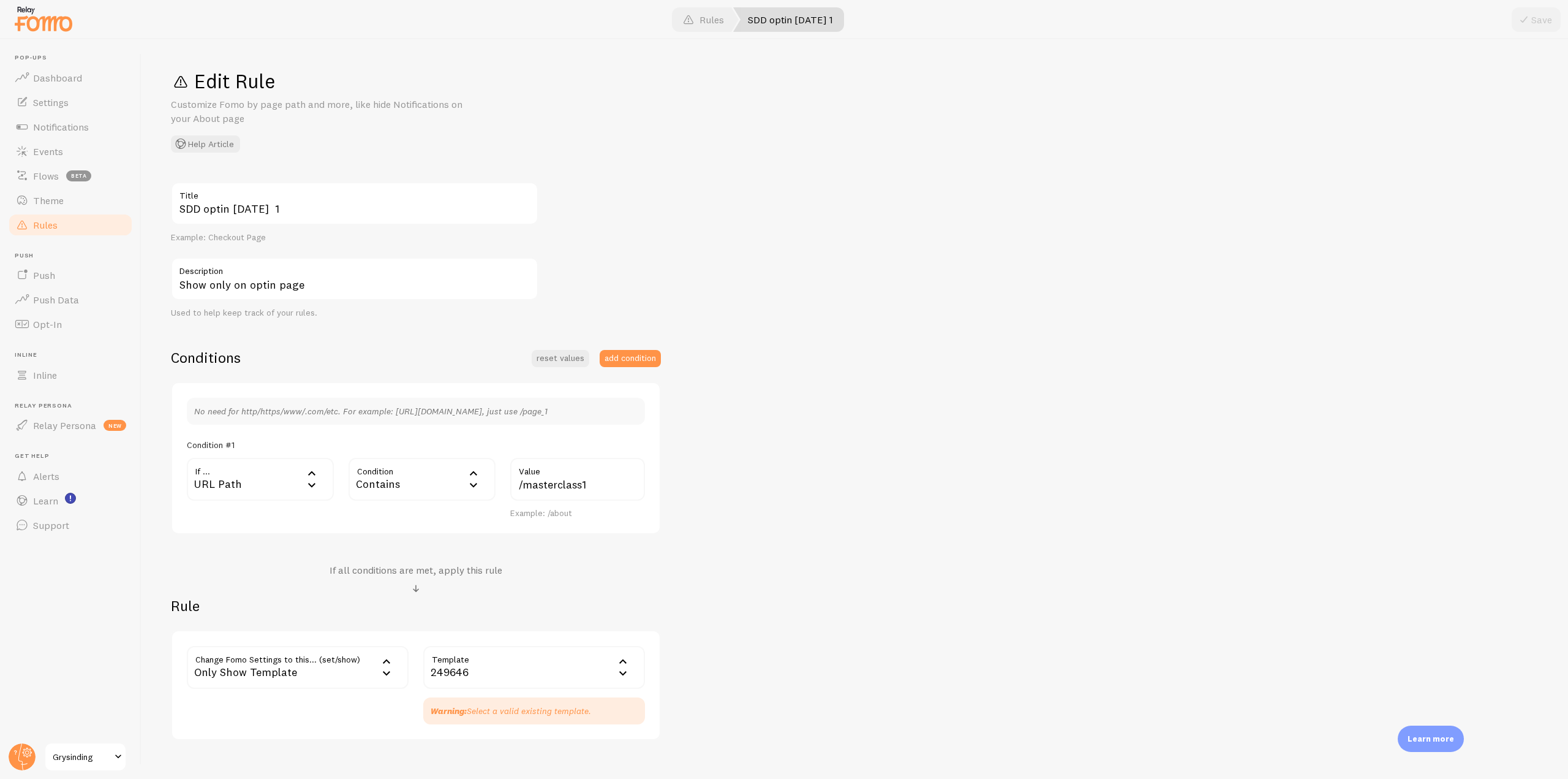
click at [88, 226] on link "Rules" at bounding box center [70, 225] width 126 height 25
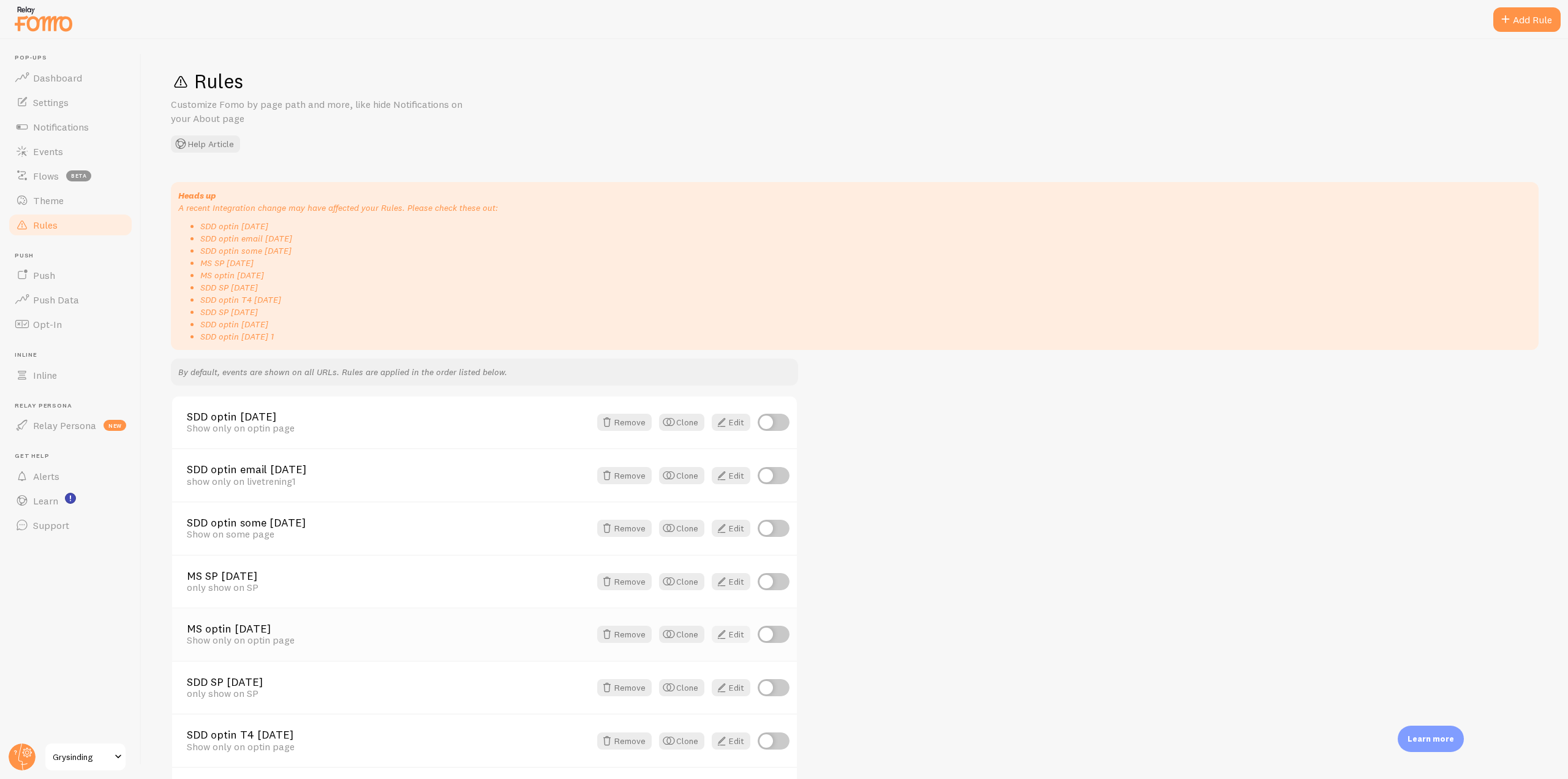
click at [735, 632] on link "Edit" at bounding box center [731, 634] width 39 height 18
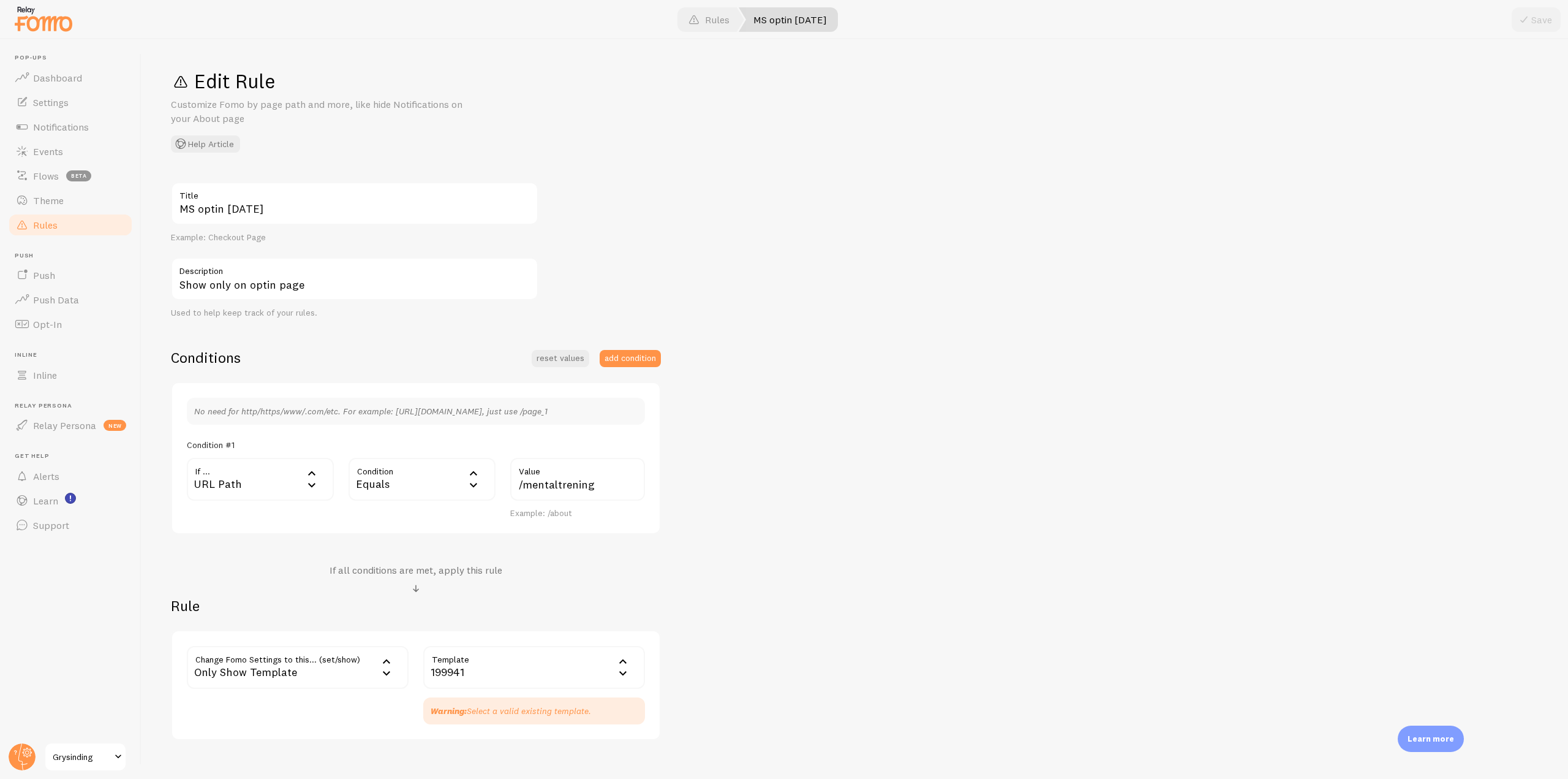
click at [79, 220] on link "Rules" at bounding box center [70, 225] width 126 height 25
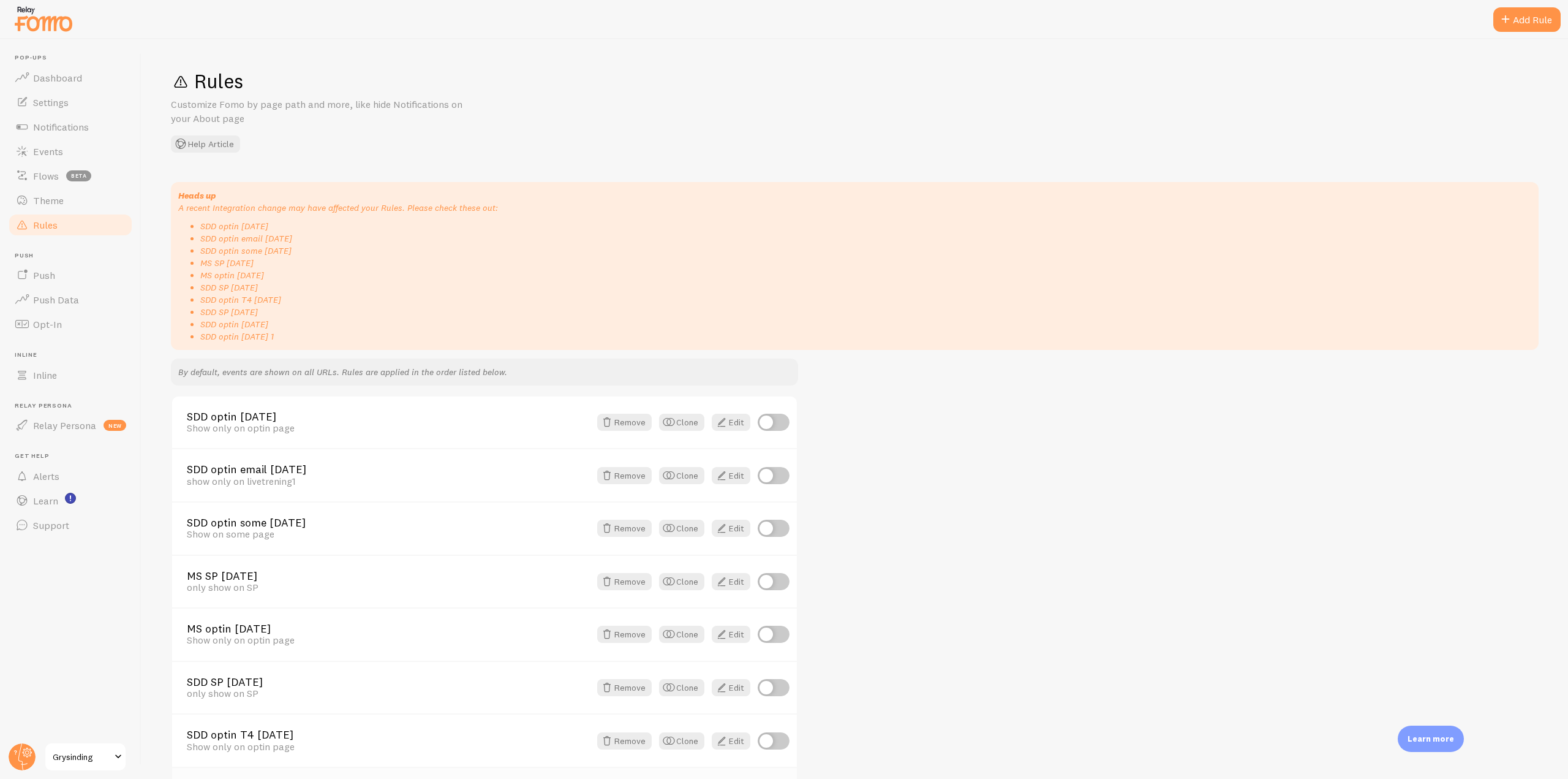
scroll to position [206, 0]
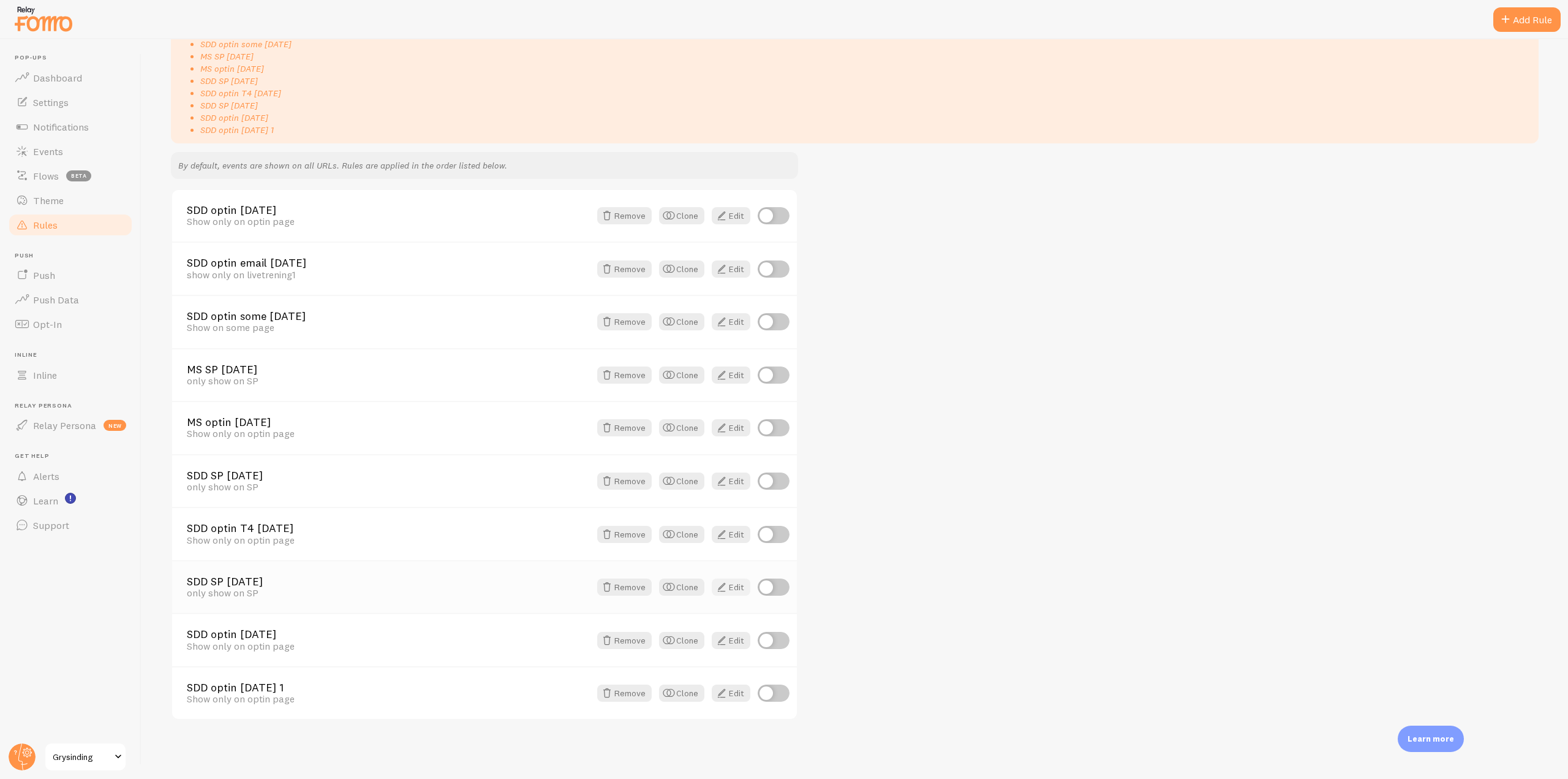
click at [737, 585] on link "Edit" at bounding box center [731, 588] width 39 height 18
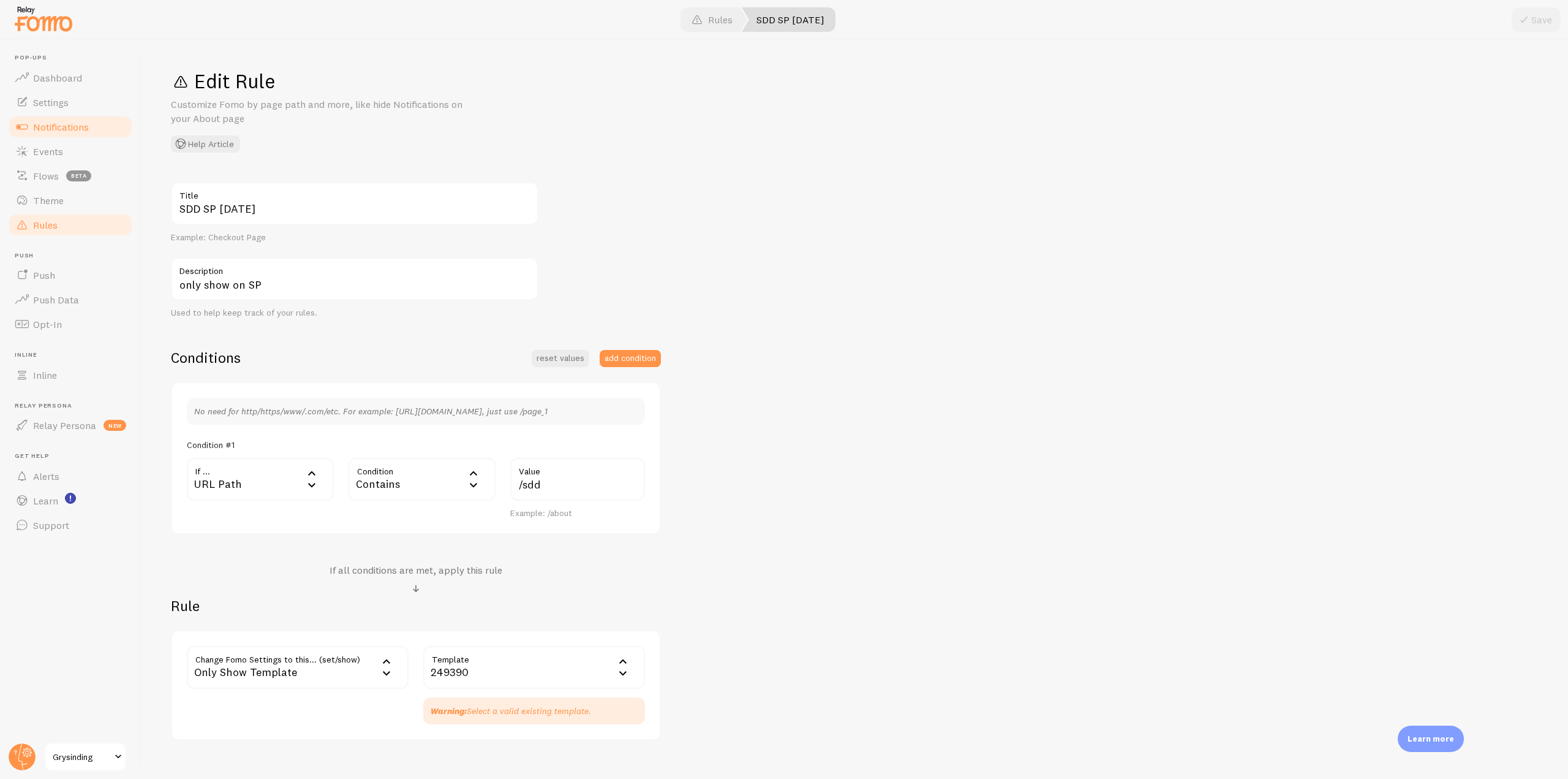
click at [92, 123] on link "Notifications" at bounding box center [70, 126] width 126 height 25
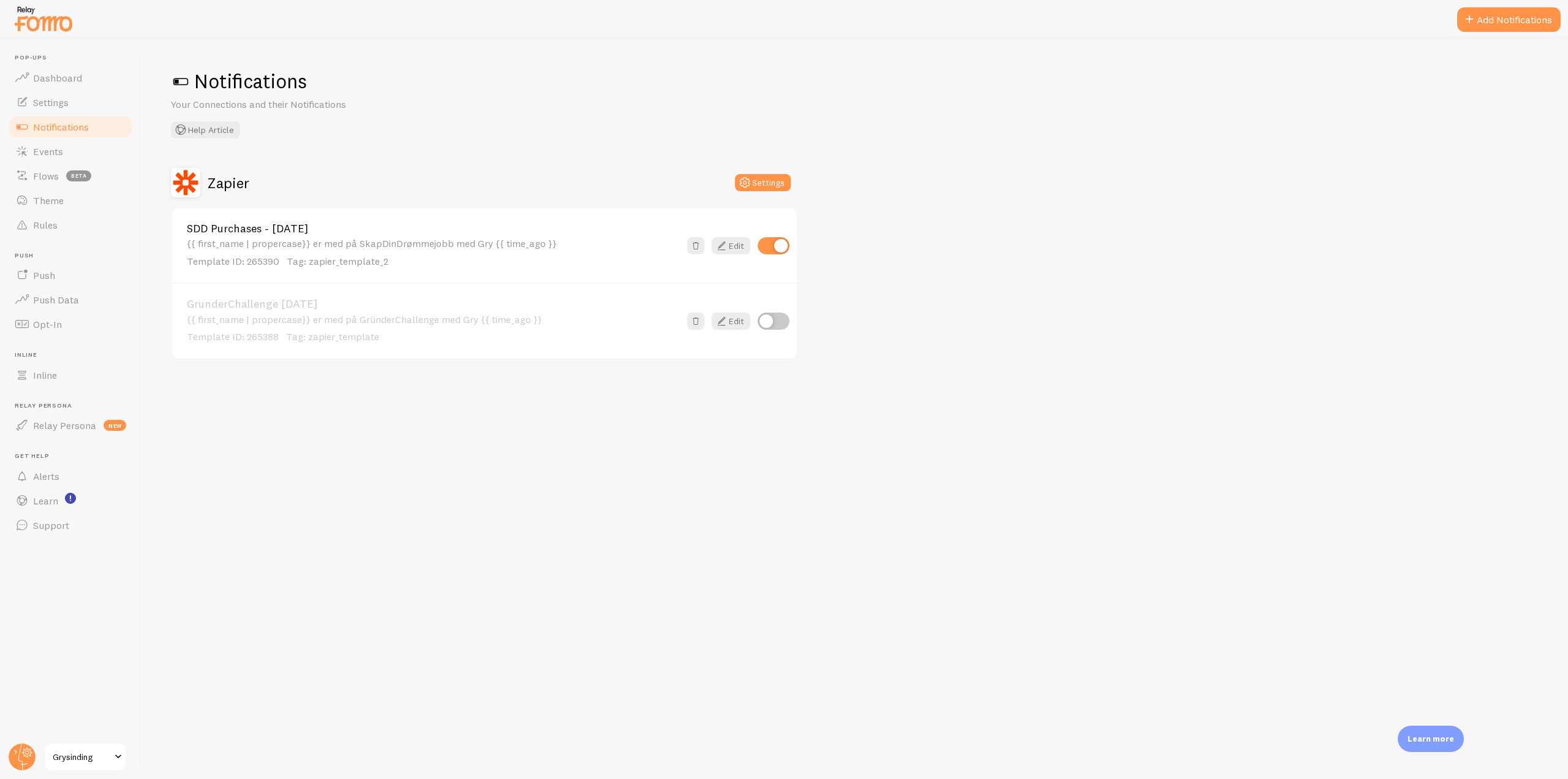
click at [56, 245] on ul "Pop-ups Dashboard Settings Notifications Events Flows beta Theme Rules [GEOGRAP…" at bounding box center [70, 295] width 126 height 484
click at [55, 232] on link "Rules" at bounding box center [70, 225] width 126 height 25
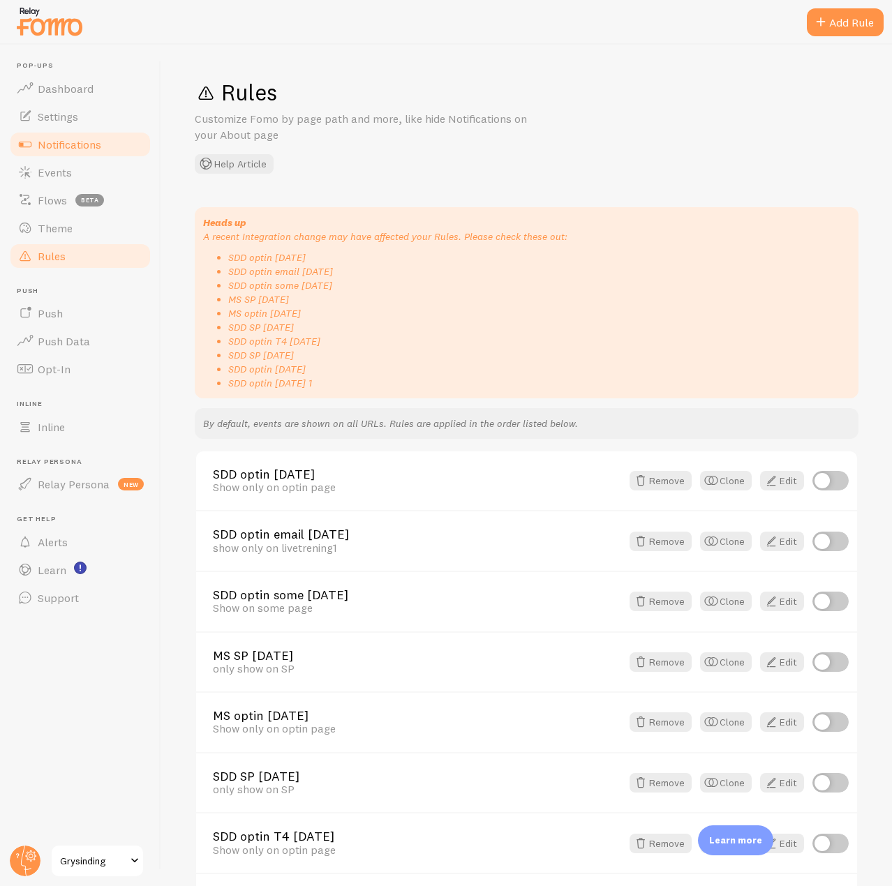
click at [123, 151] on link "Notifications" at bounding box center [80, 144] width 144 height 28
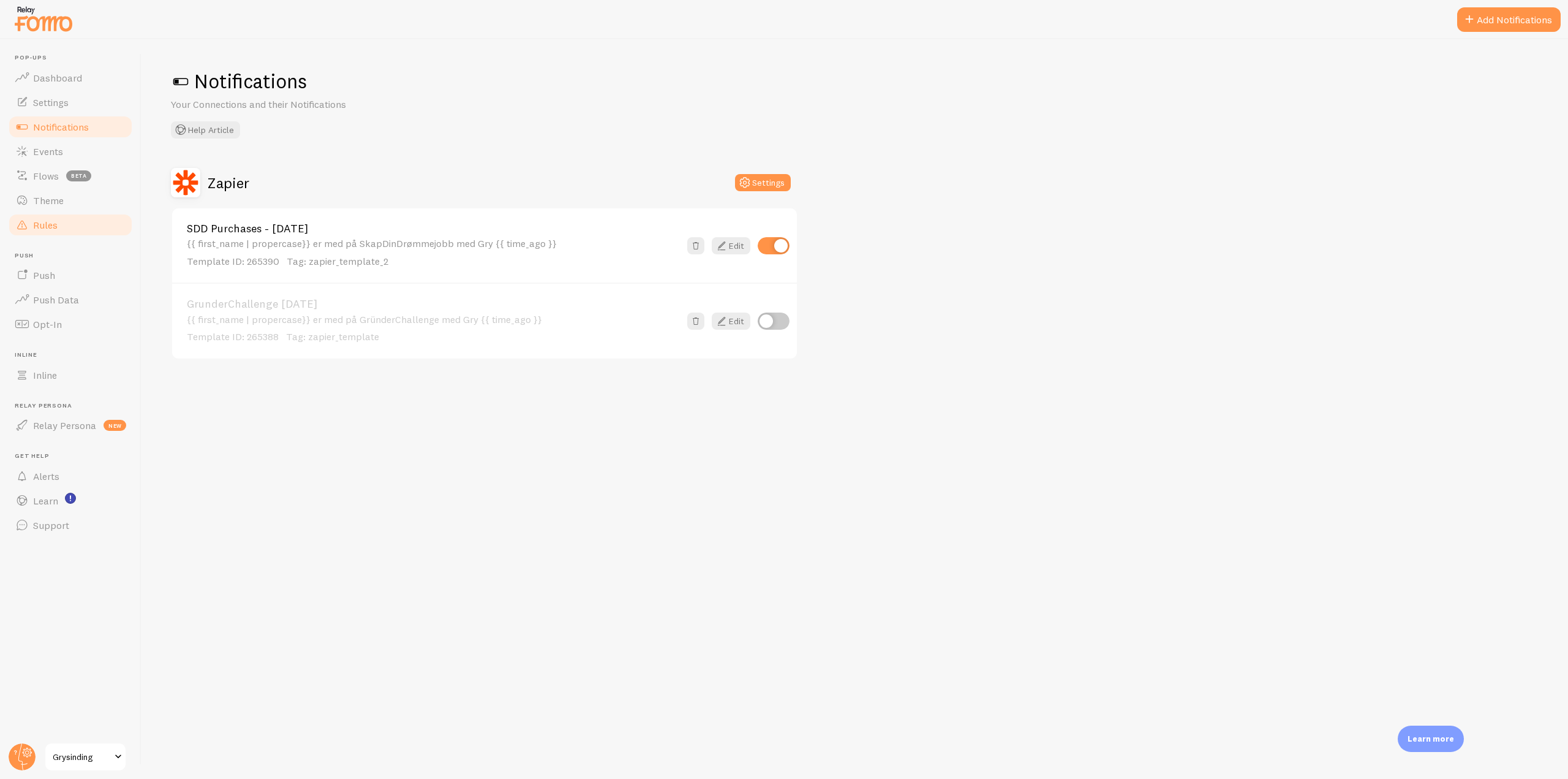
click at [54, 232] on link "Rules" at bounding box center [70, 225] width 126 height 25
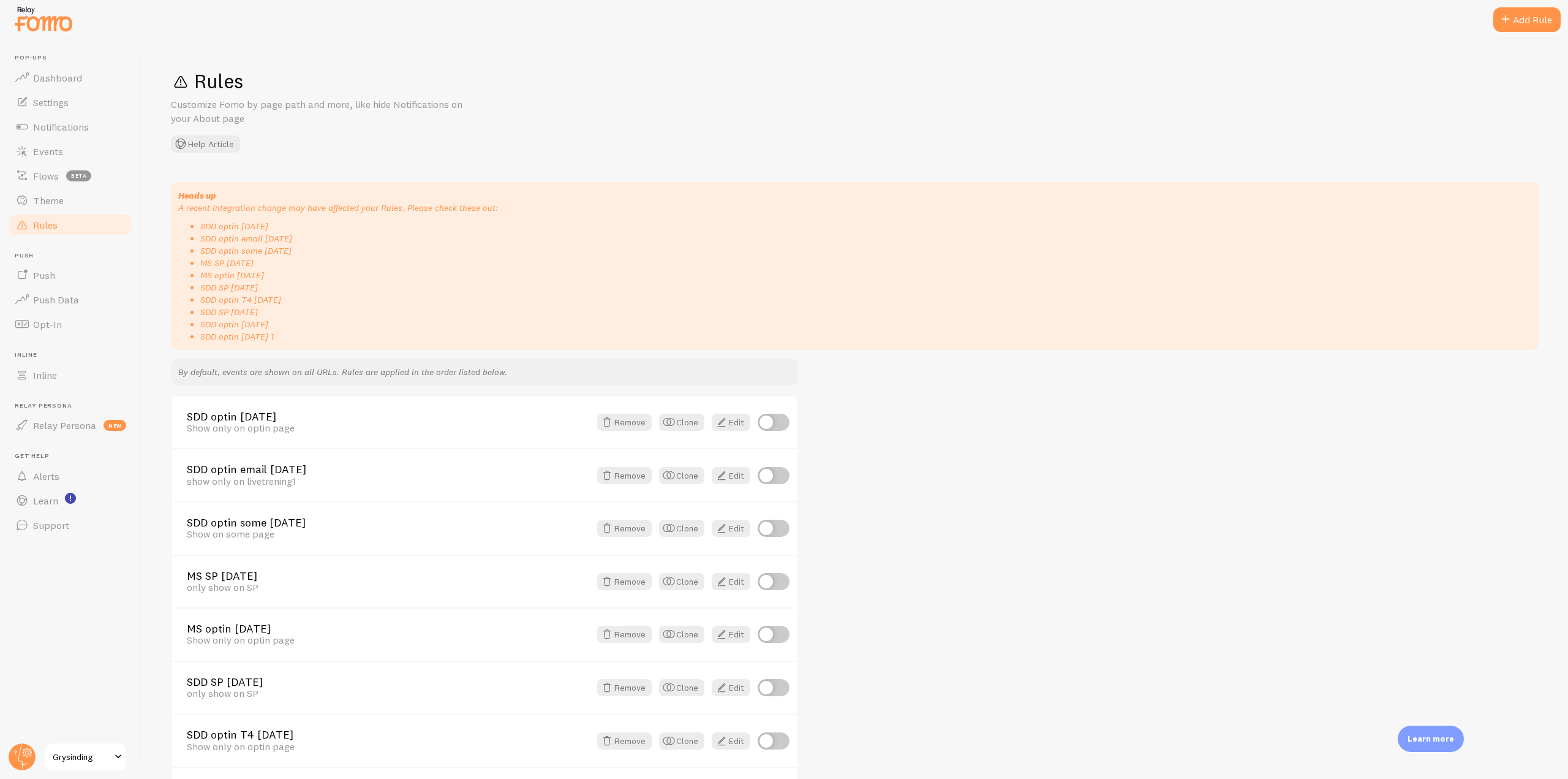
scroll to position [206, 0]
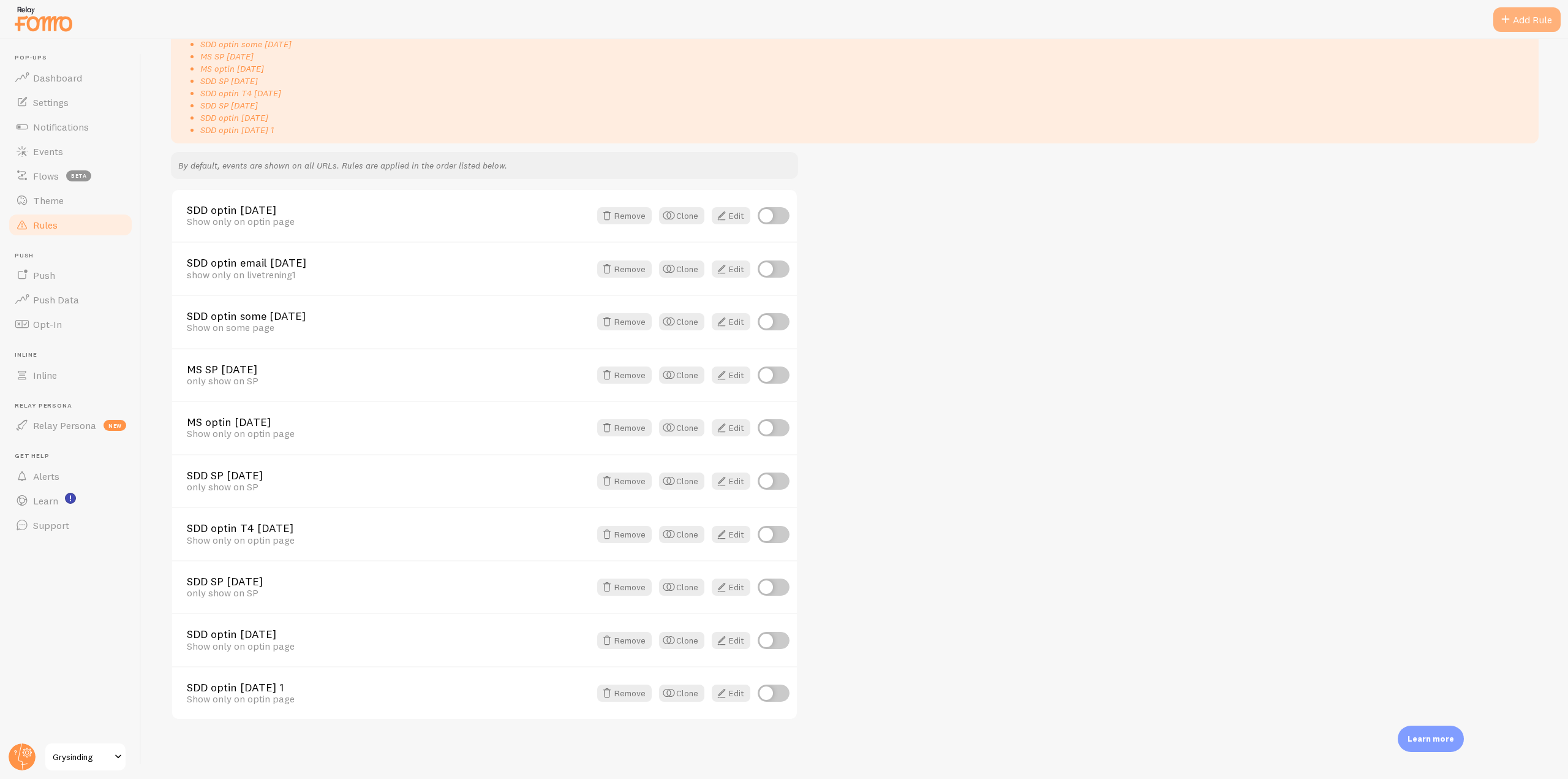
click at [1540, 25] on div "Add Rule" at bounding box center [1527, 19] width 68 height 25
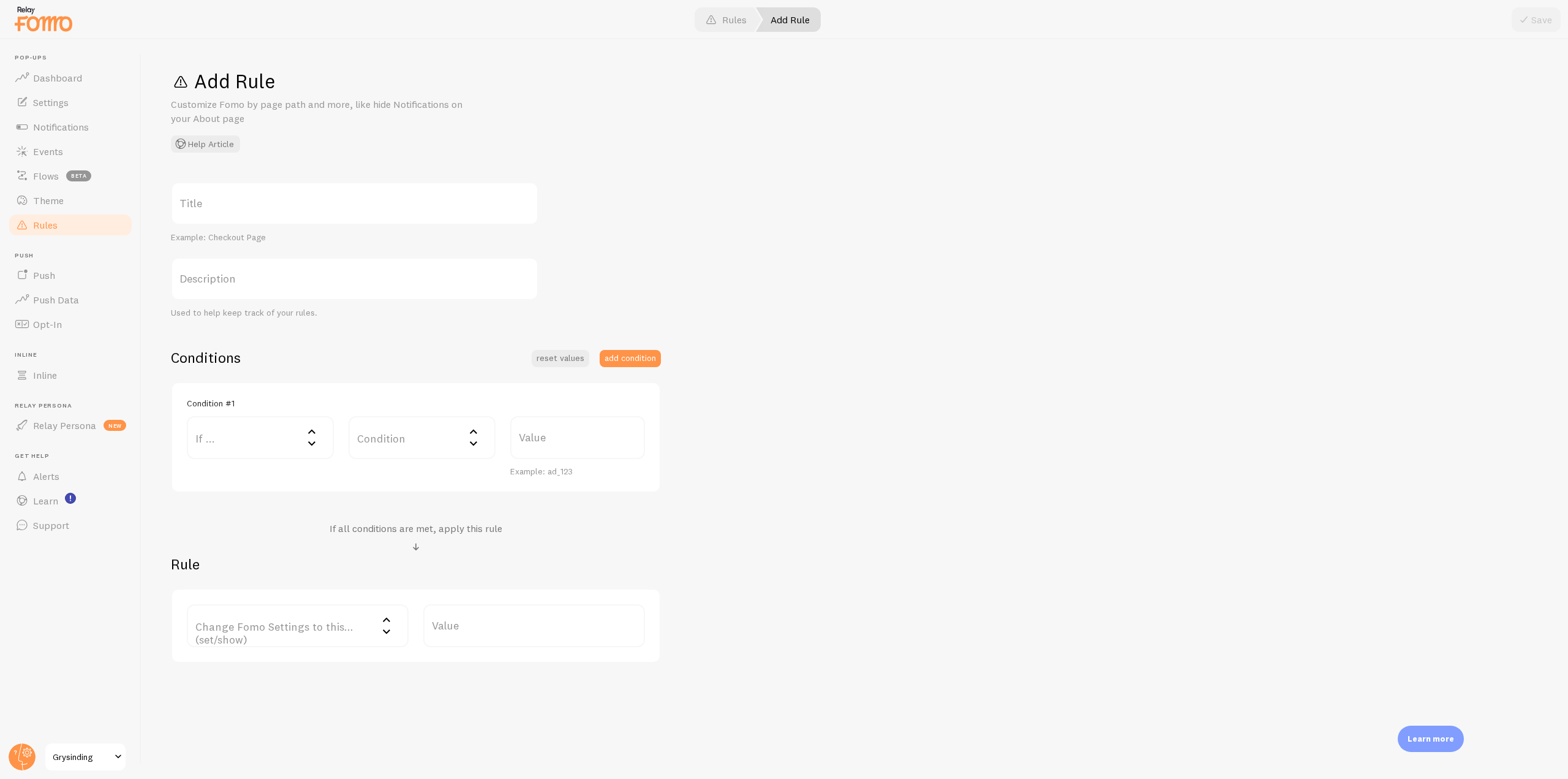
click at [291, 206] on label "Title" at bounding box center [355, 203] width 368 height 43
click at [291, 206] on input "Title" at bounding box center [355, 203] width 368 height 43
type input "n"
type input "Only show Fomo if."
click at [270, 431] on label "If ..." at bounding box center [260, 437] width 147 height 43
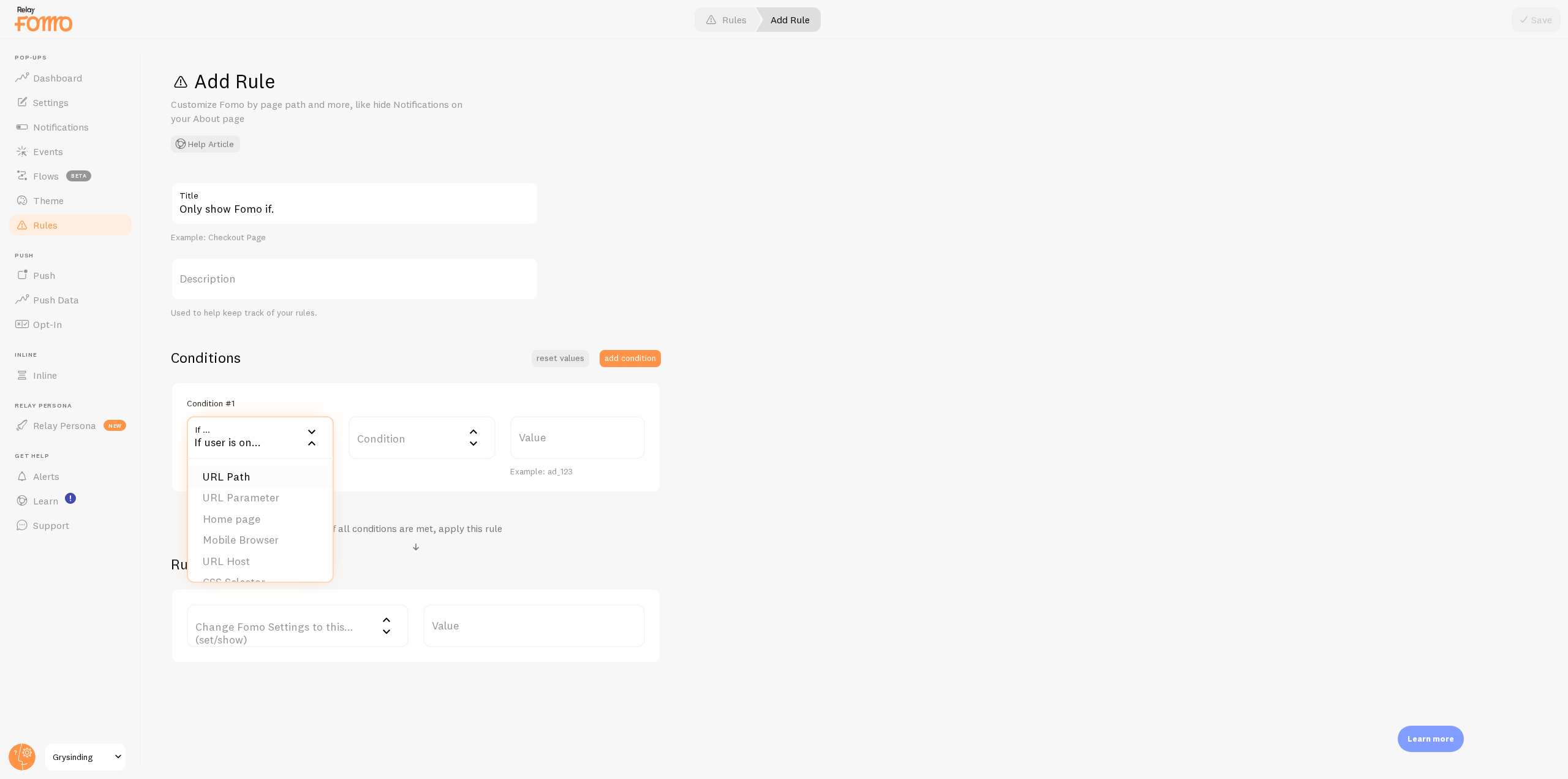
click at [261, 473] on li "URL Path" at bounding box center [260, 477] width 145 height 21
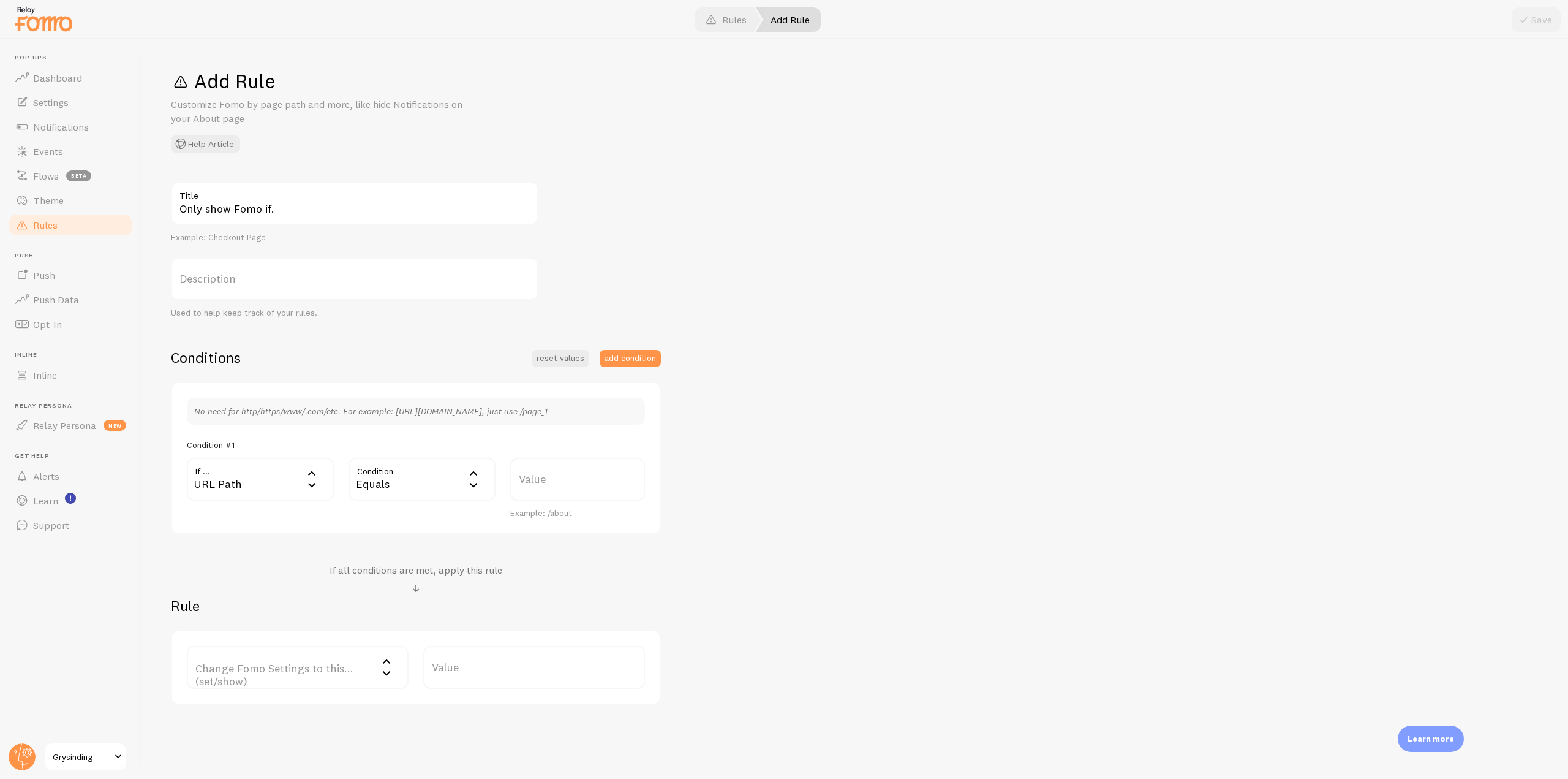
click at [424, 474] on div "Equals" at bounding box center [421, 479] width 147 height 43
click at [400, 575] on li "Contains" at bounding box center [421, 581] width 145 height 21
click at [521, 482] on label "Value" at bounding box center [578, 479] width 135 height 43
click at [521, 482] on input "Value" at bounding box center [578, 479] width 135 height 43
click at [545, 479] on label "Value" at bounding box center [578, 479] width 135 height 43
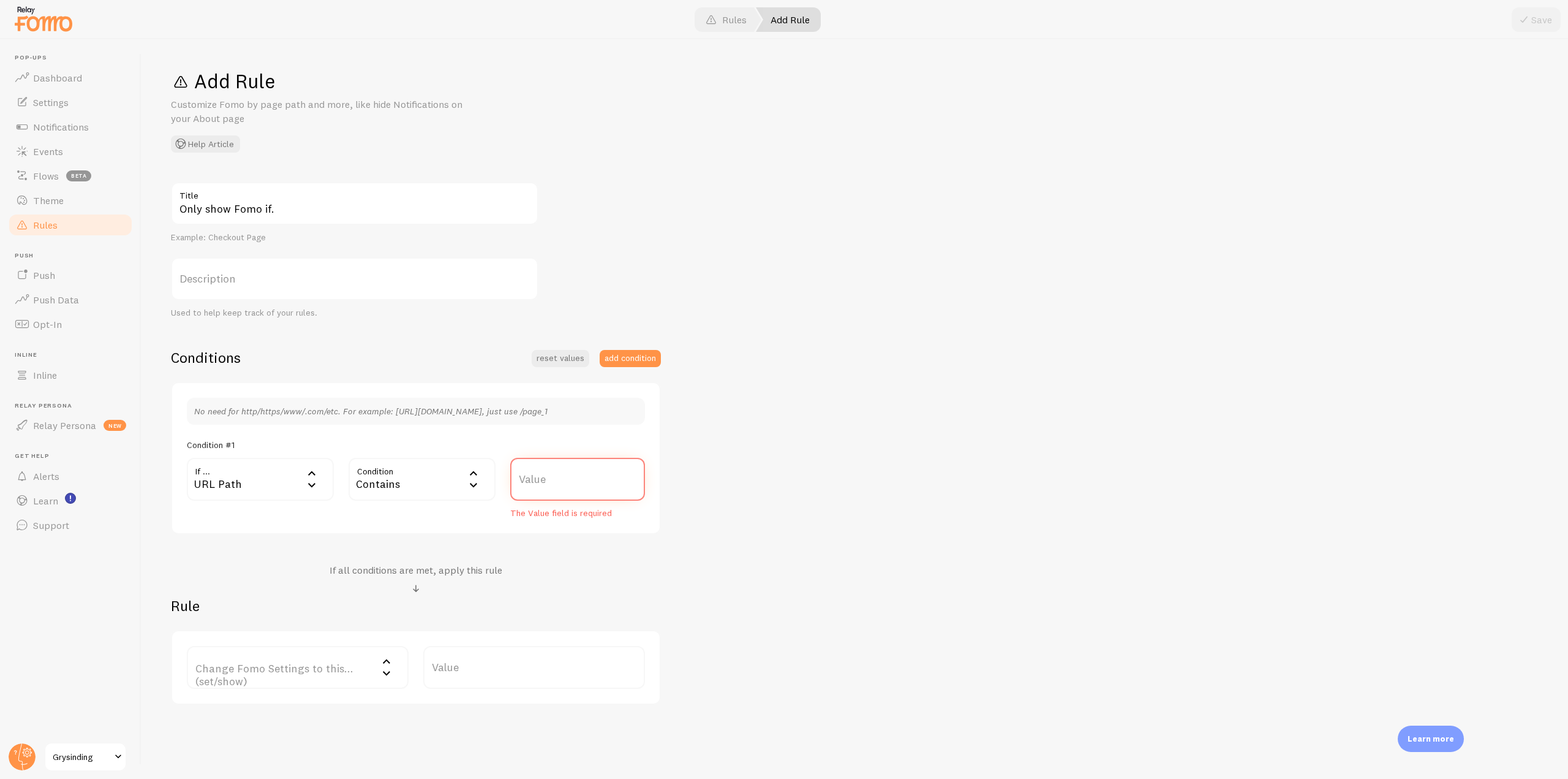
click at [545, 479] on input "Value" at bounding box center [578, 479] width 135 height 43
paste input "/sdd"
paste input "/sdd-backdoor"
type input "/sdd, /sdd-backdoor"
click at [317, 667] on label "Change Fomo Settings to this... (set/show)" at bounding box center [298, 667] width 222 height 43
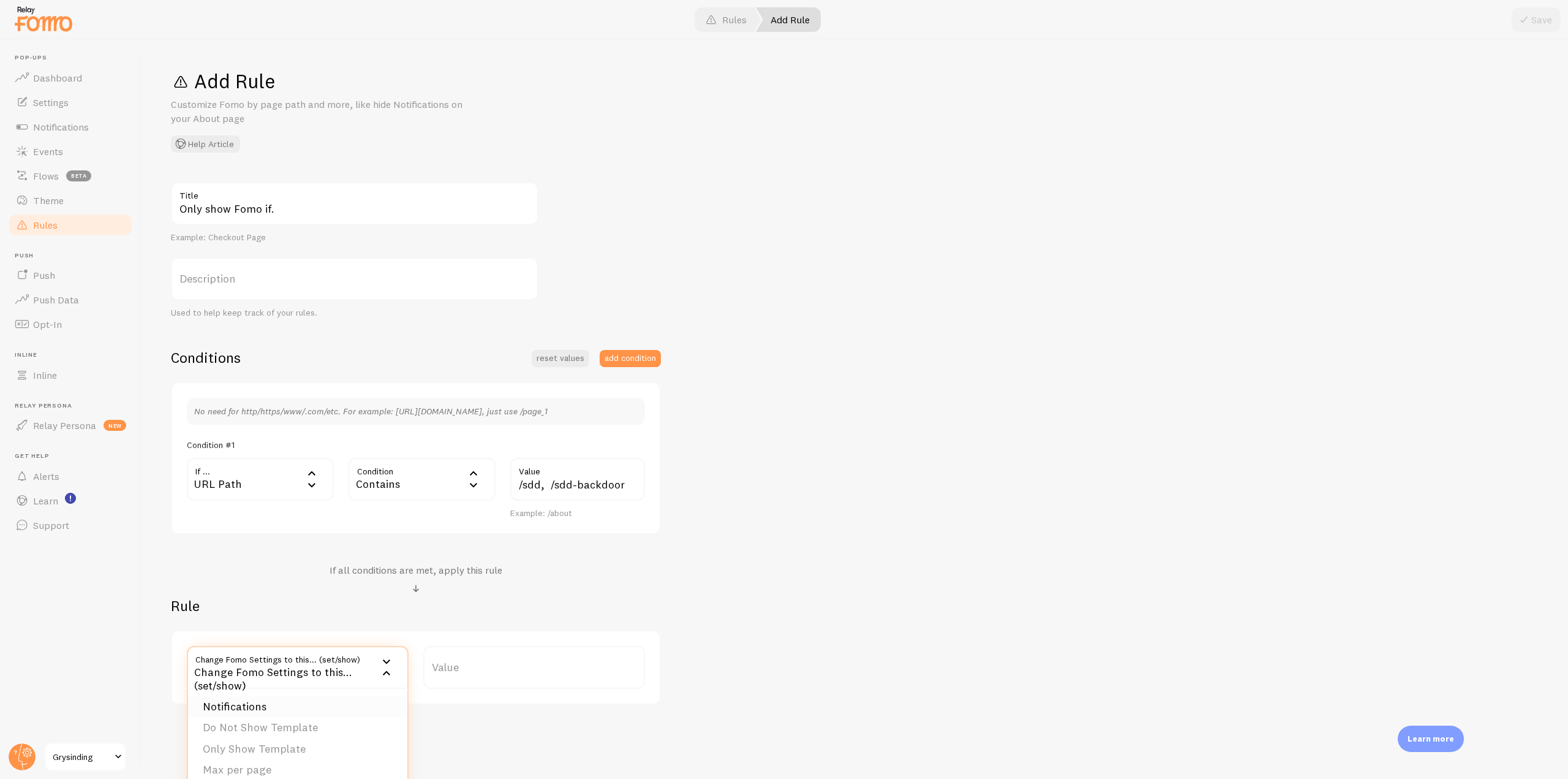
click at [244, 704] on li "Notifications" at bounding box center [298, 707] width 219 height 21
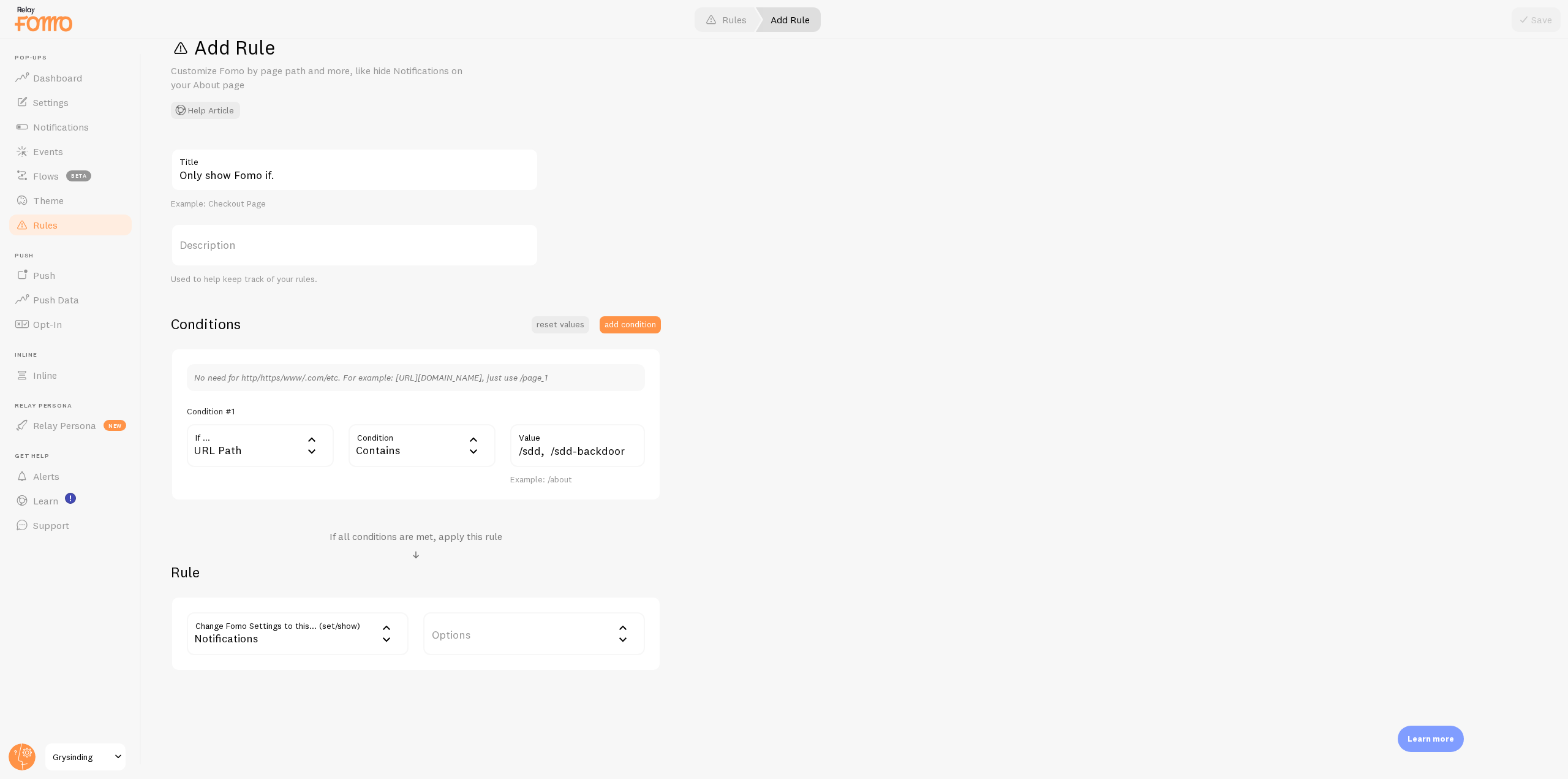
click at [536, 638] on label "Options" at bounding box center [534, 633] width 222 height 43
click at [507, 696] on li "Only show Fomo if conditions met" at bounding box center [535, 694] width 219 height 21
click at [1544, 30] on button "Save" at bounding box center [1536, 19] width 49 height 25
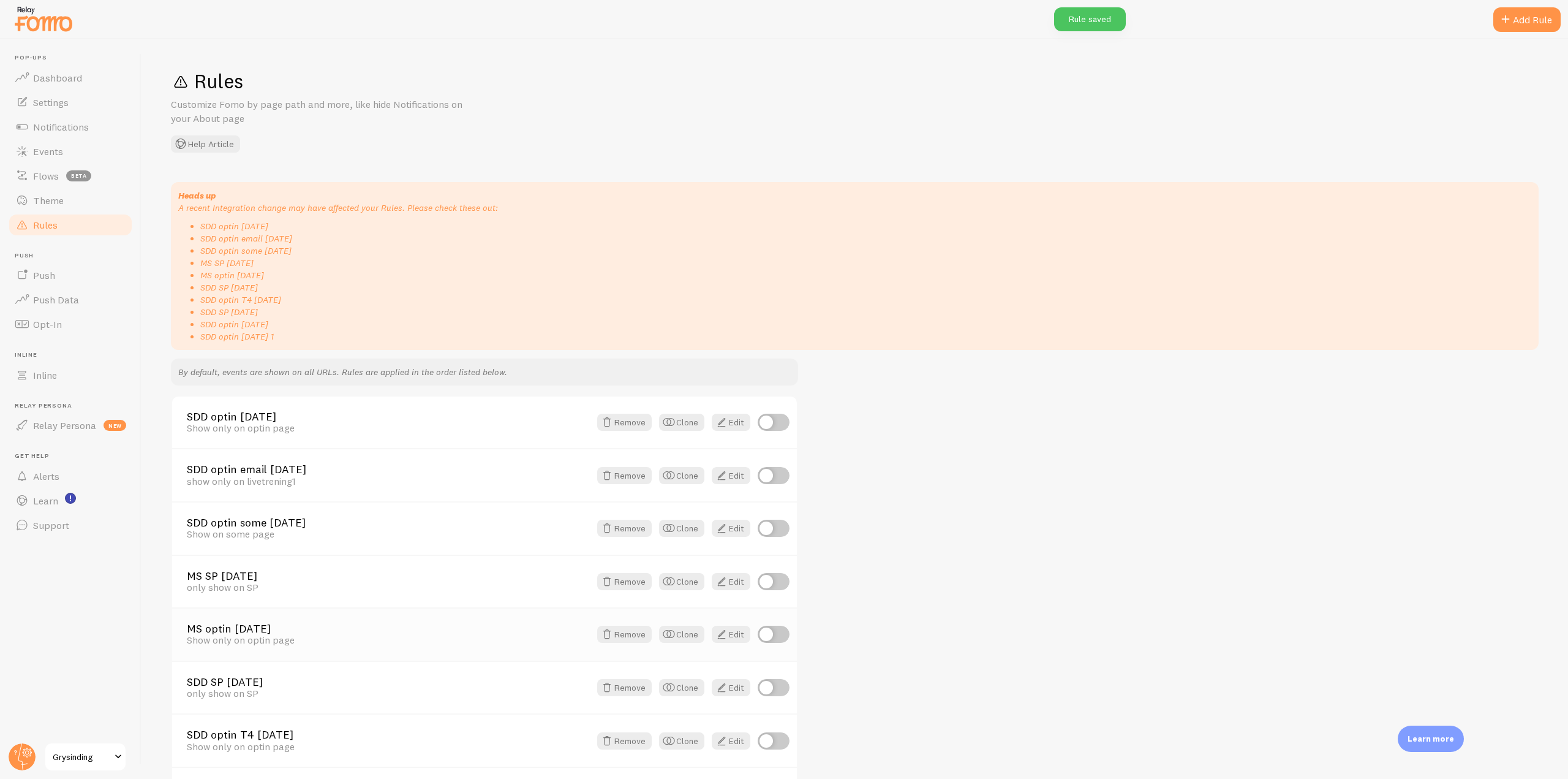
scroll to position [255, 0]
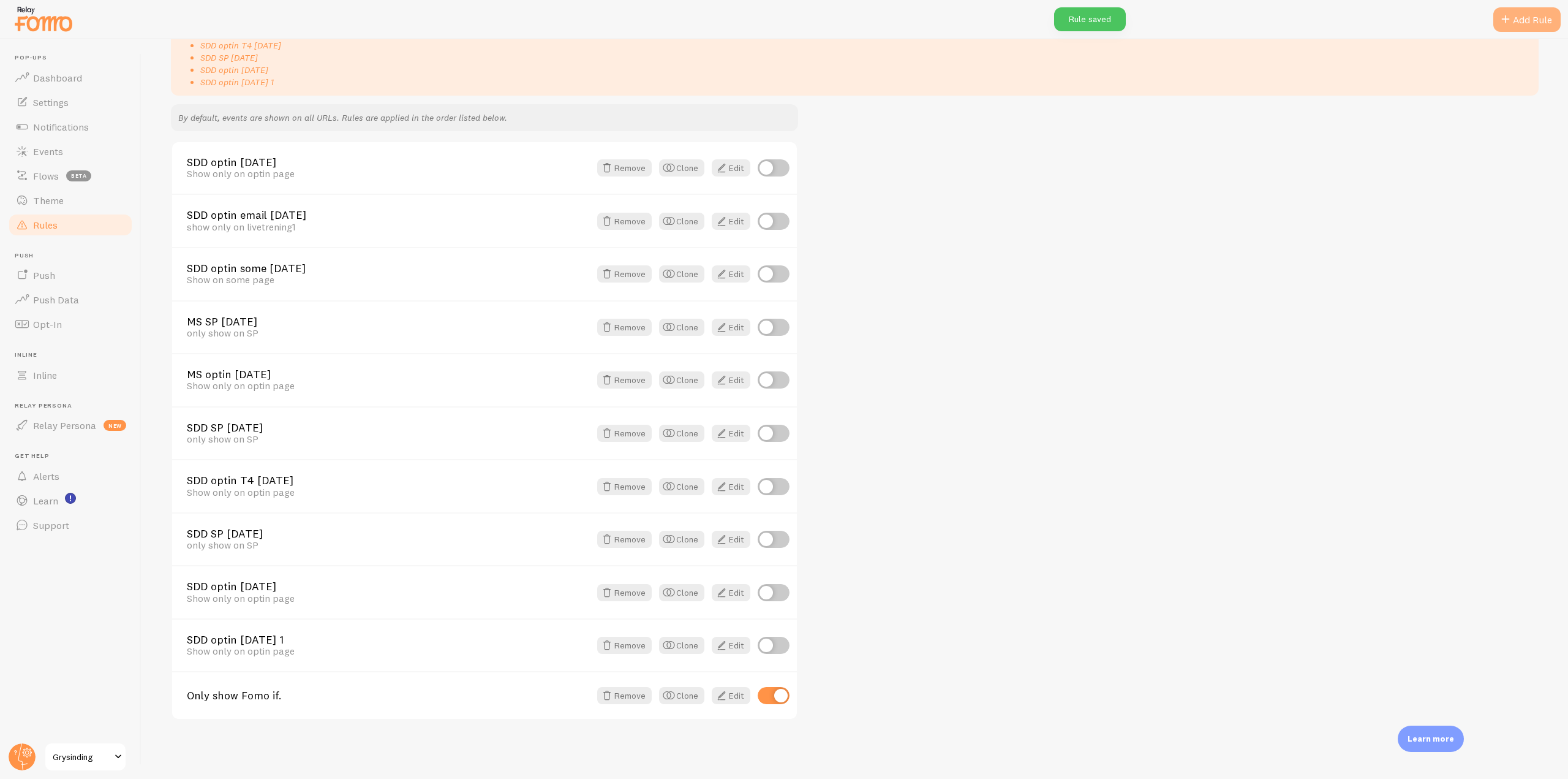
click at [1503, 15] on span at bounding box center [1506, 19] width 15 height 15
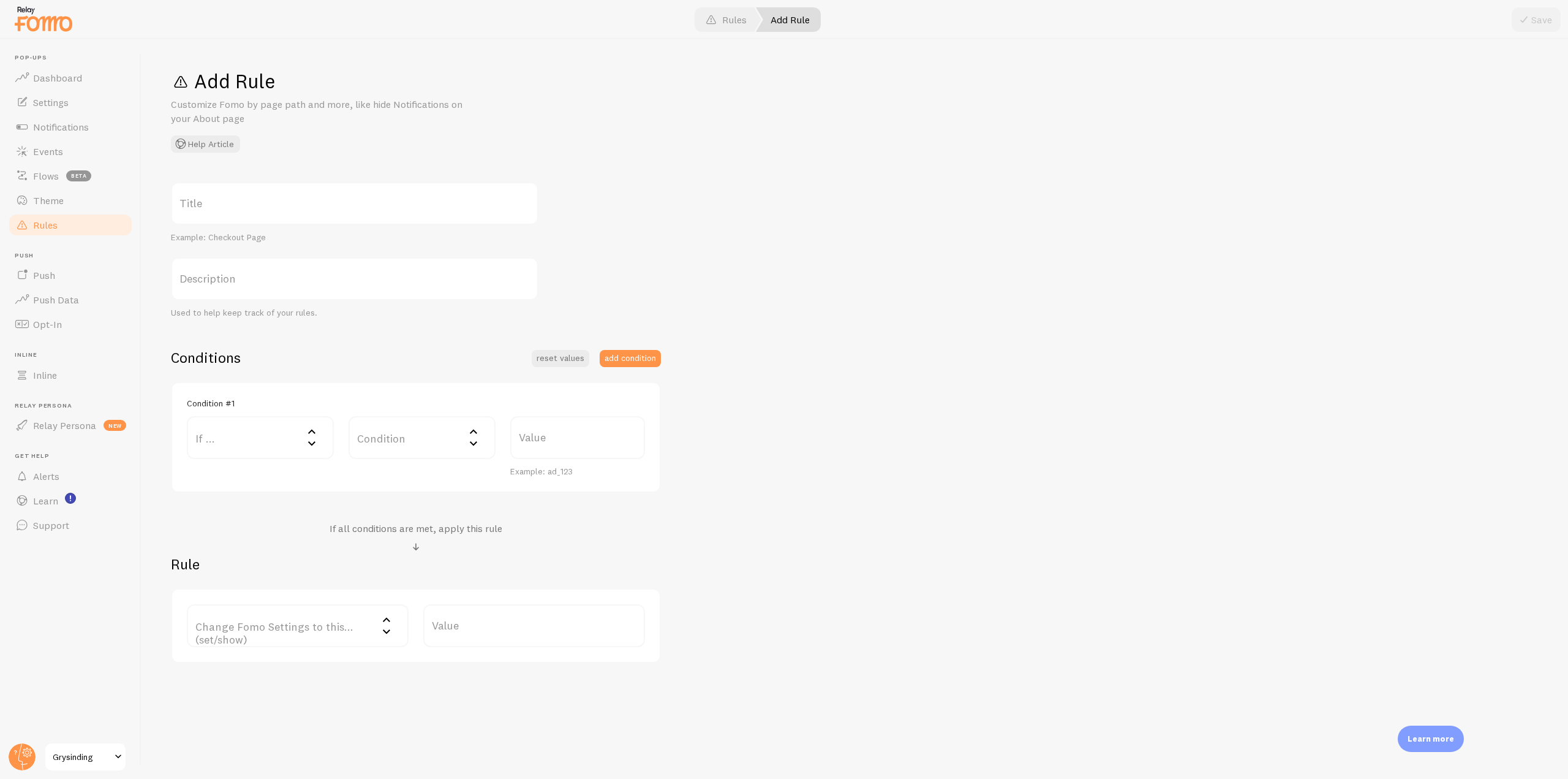
click at [250, 204] on label "Title" at bounding box center [355, 203] width 368 height 43
click at [250, 204] on input "Title" at bounding box center [355, 203] width 368 height 43
type input "Only show SDD template"
click at [295, 443] on label "If ..." at bounding box center [260, 437] width 147 height 43
click at [259, 475] on li "URL Path" at bounding box center [260, 477] width 145 height 21
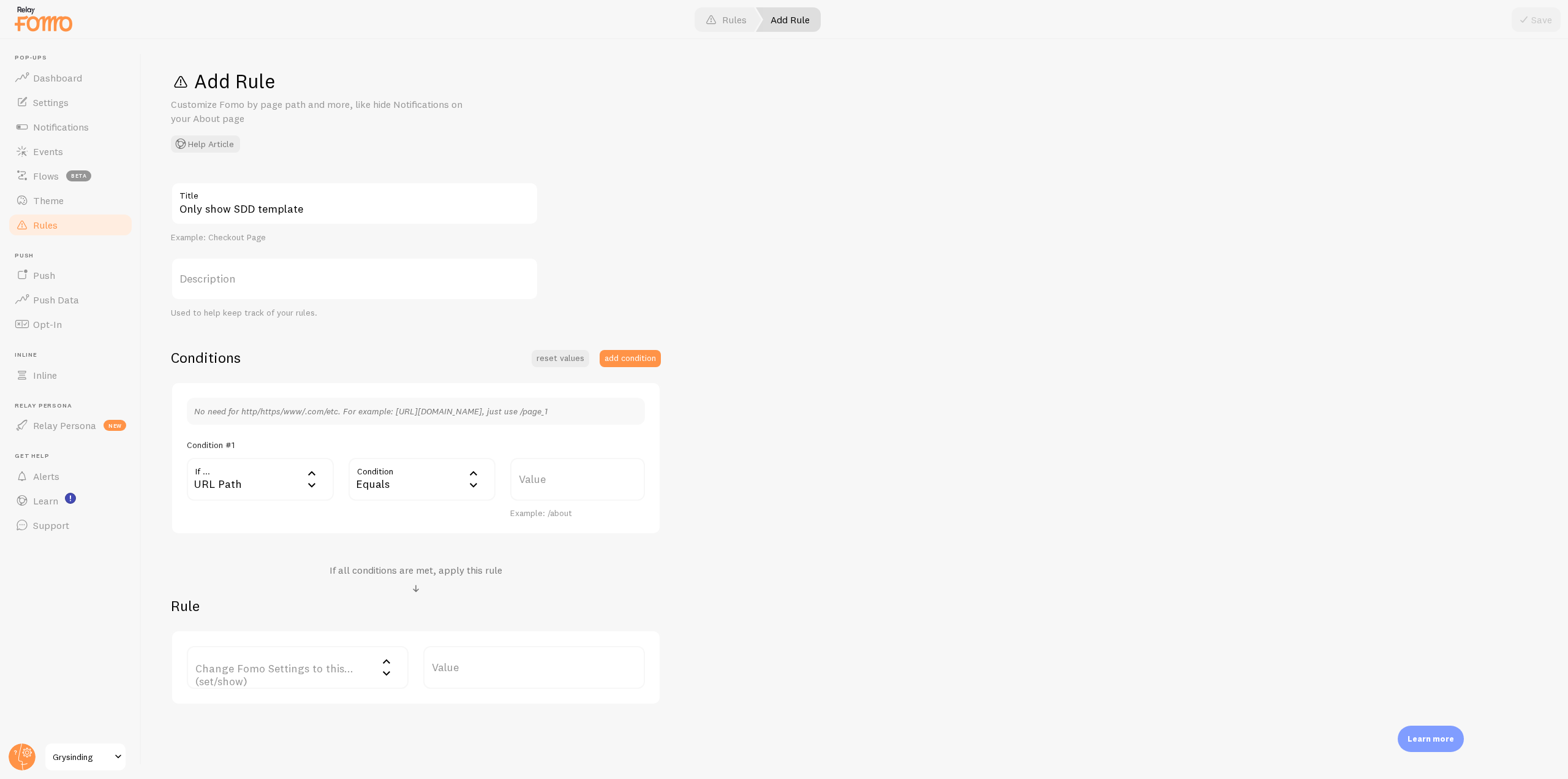
click at [408, 481] on div "Equals" at bounding box center [421, 479] width 147 height 43
click at [406, 579] on li "Contains" at bounding box center [421, 581] width 145 height 21
click at [538, 473] on label "Value" at bounding box center [578, 479] width 135 height 43
click at [538, 473] on input "Value" at bounding box center [578, 479] width 135 height 43
paste input "/sdd and /sdd-backdoor"
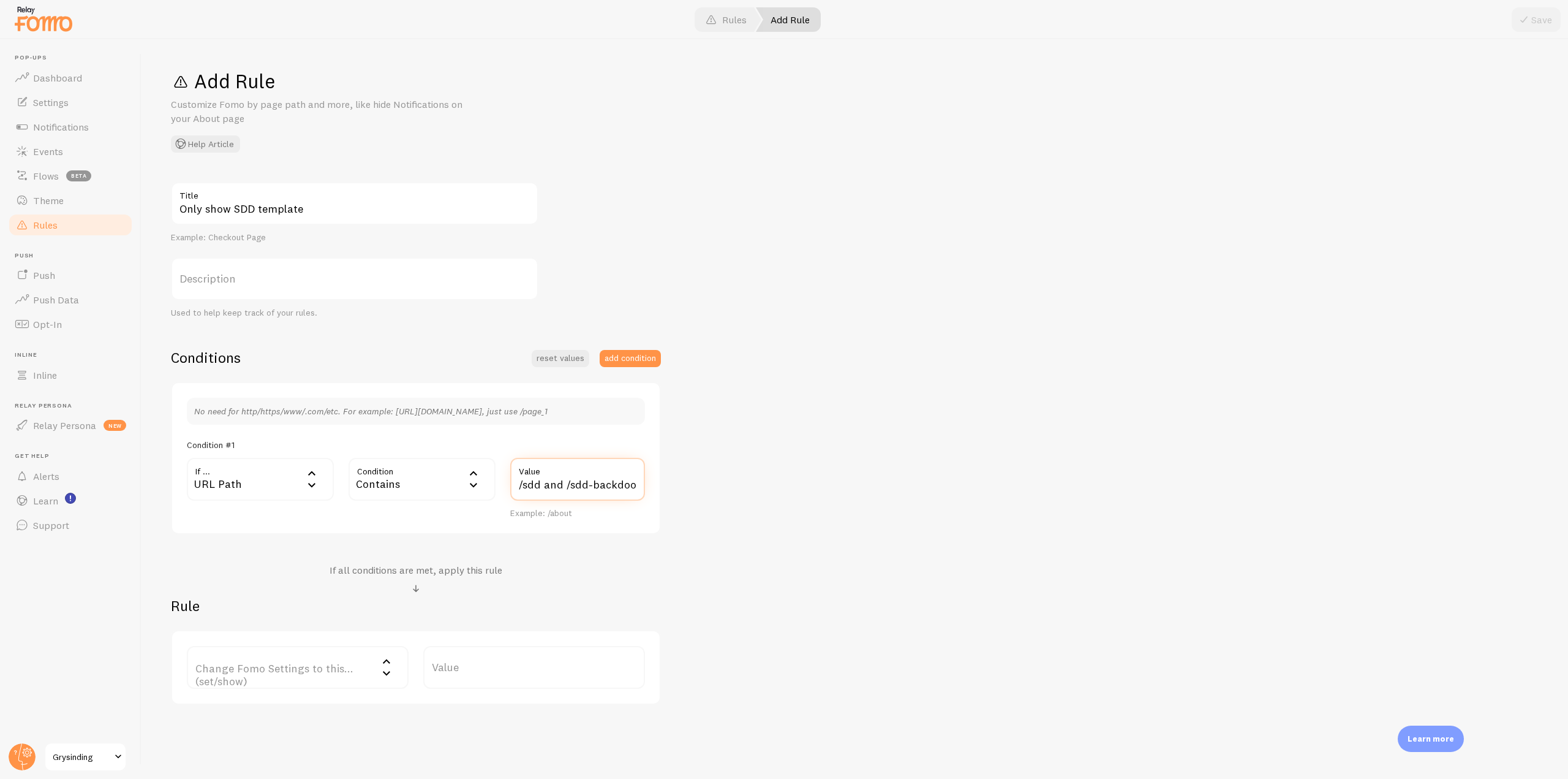
click at [557, 485] on input "/sdd and /sdd-backdoor" at bounding box center [578, 479] width 135 height 43
click at [622, 487] on input "/sdd, /sdd-backdoor" at bounding box center [578, 479] width 135 height 43
type input "/sdd, /sdd-backdoor"
click at [327, 670] on label "Change Fomo Settings to this... (set/show)" at bounding box center [298, 667] width 222 height 43
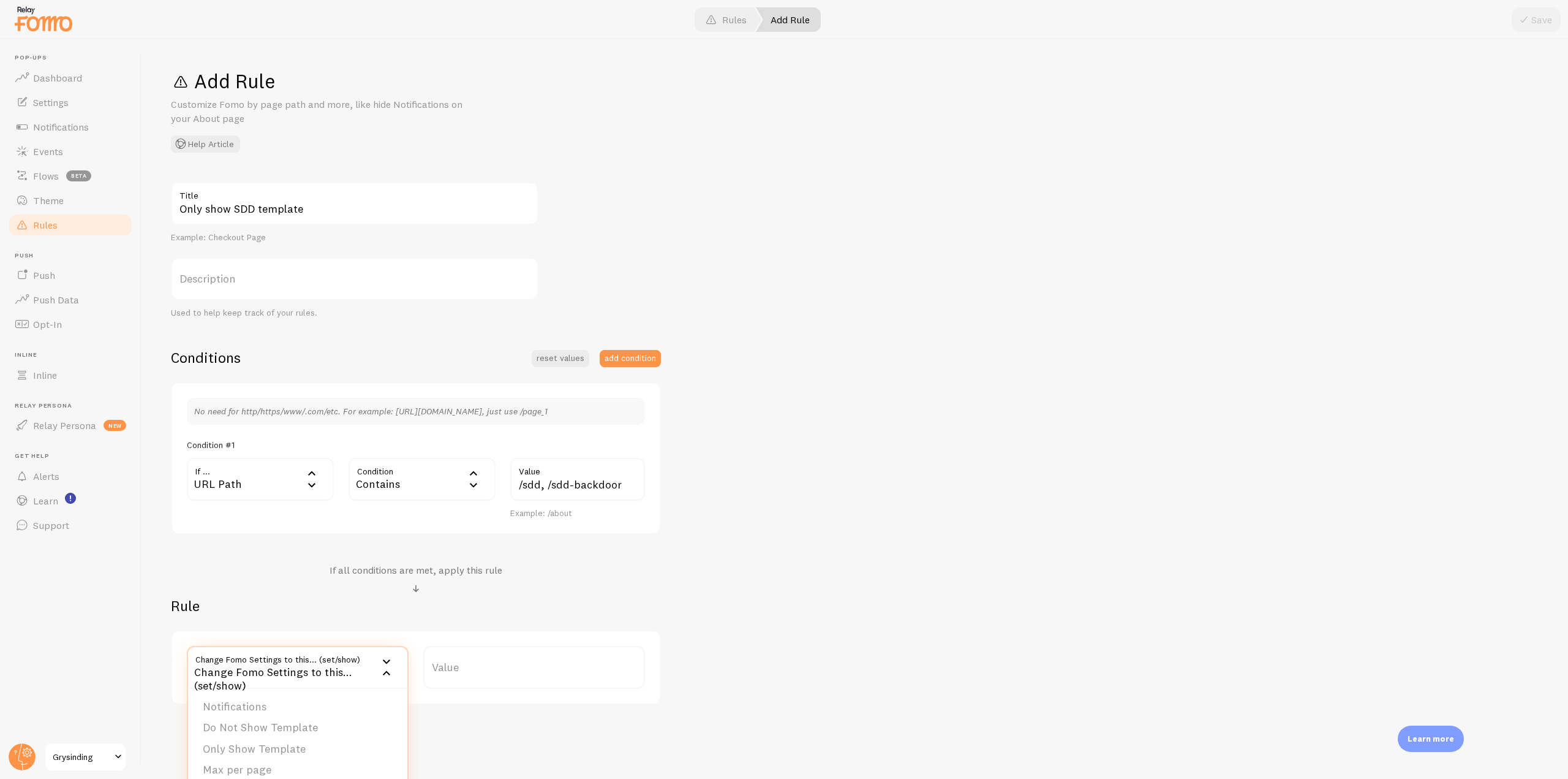
scroll to position [33, 0]
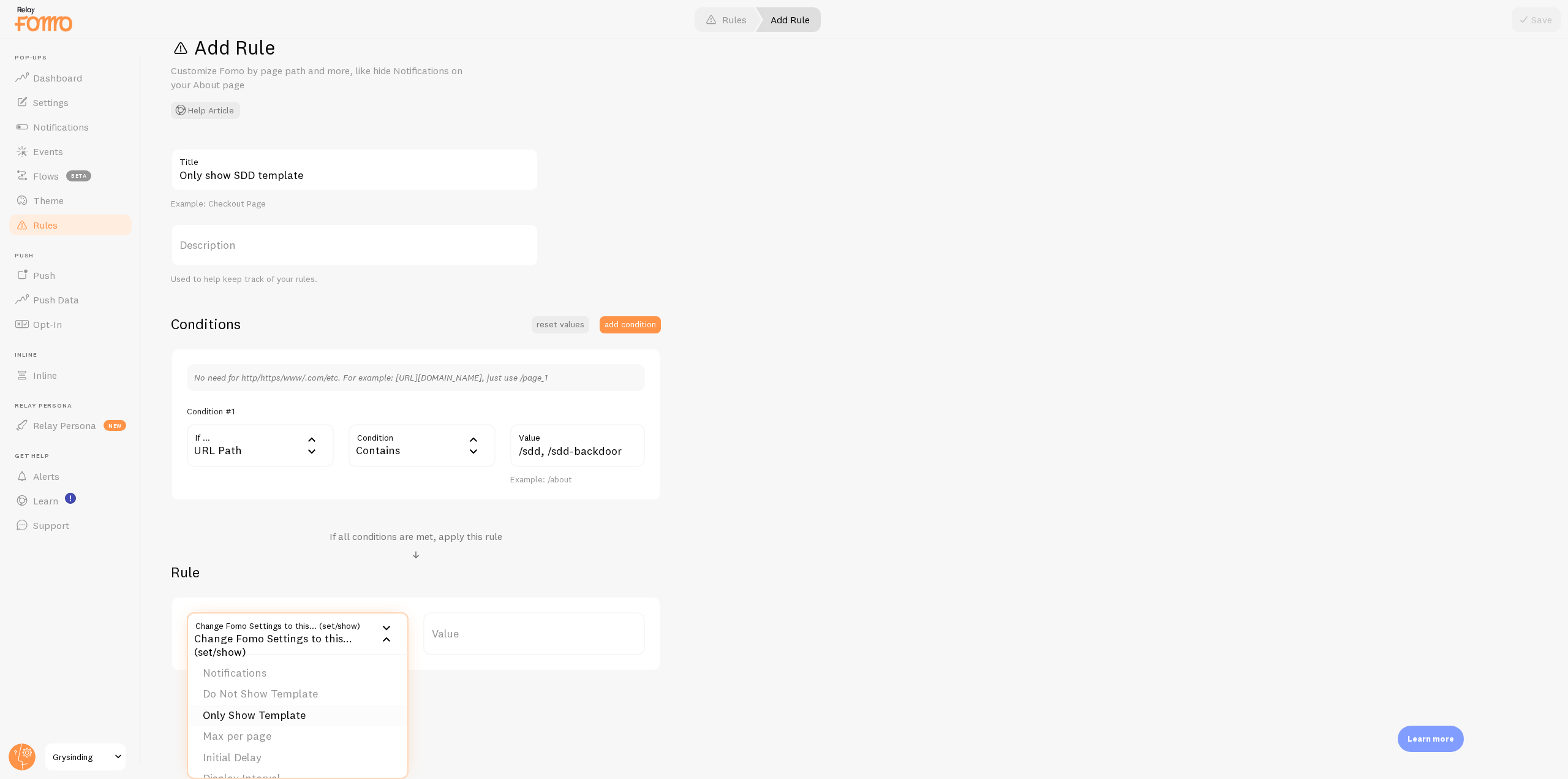
click at [315, 707] on li "Only Show Template" at bounding box center [298, 715] width 219 height 21
click at [552, 646] on label "Template" at bounding box center [534, 633] width 222 height 43
click at [536, 673] on li "SDD Purchases - [DATE]" at bounding box center [535, 673] width 219 height 21
click at [1550, 13] on button "Save" at bounding box center [1536, 19] width 49 height 25
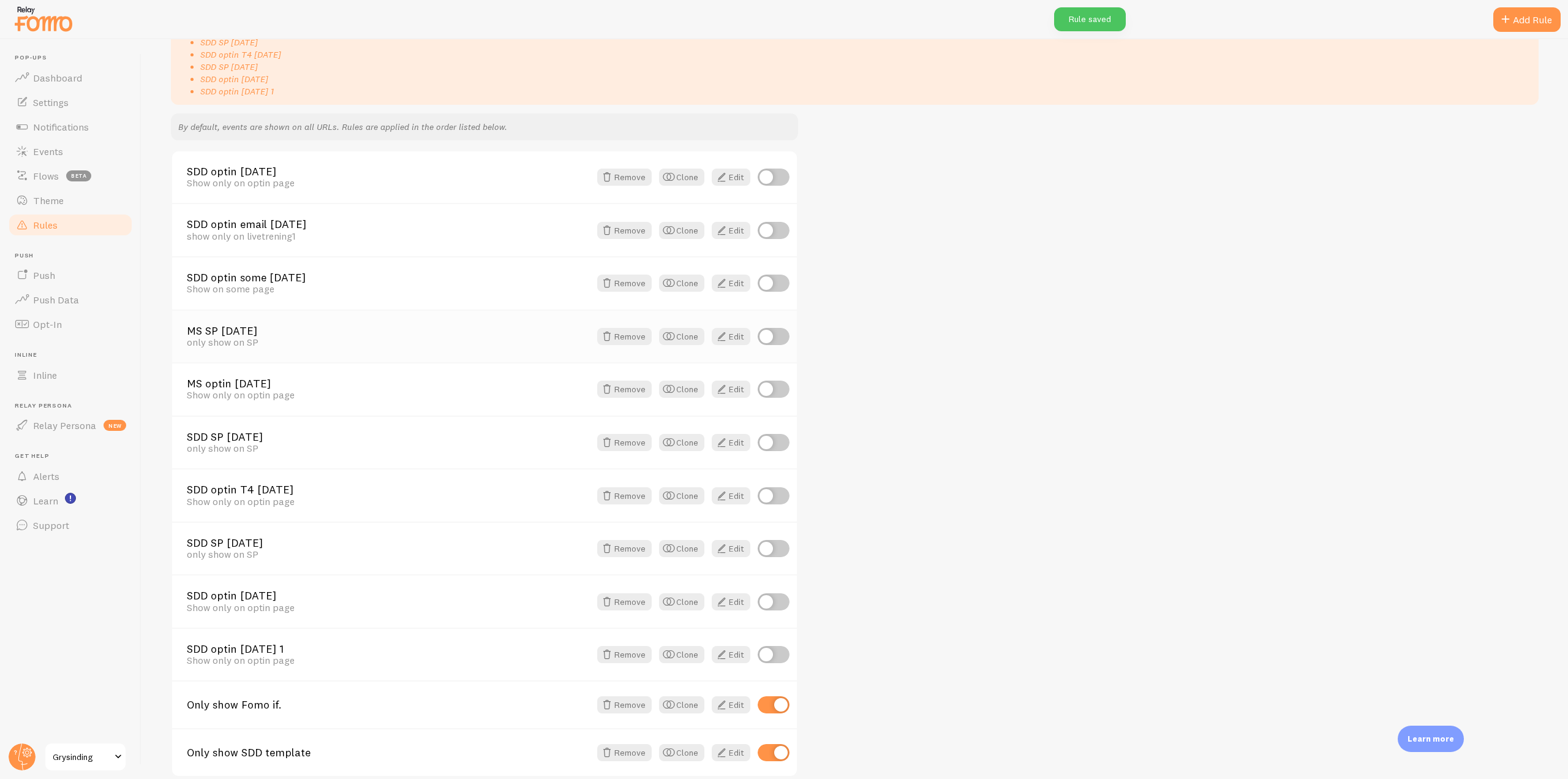
scroll to position [302, 0]
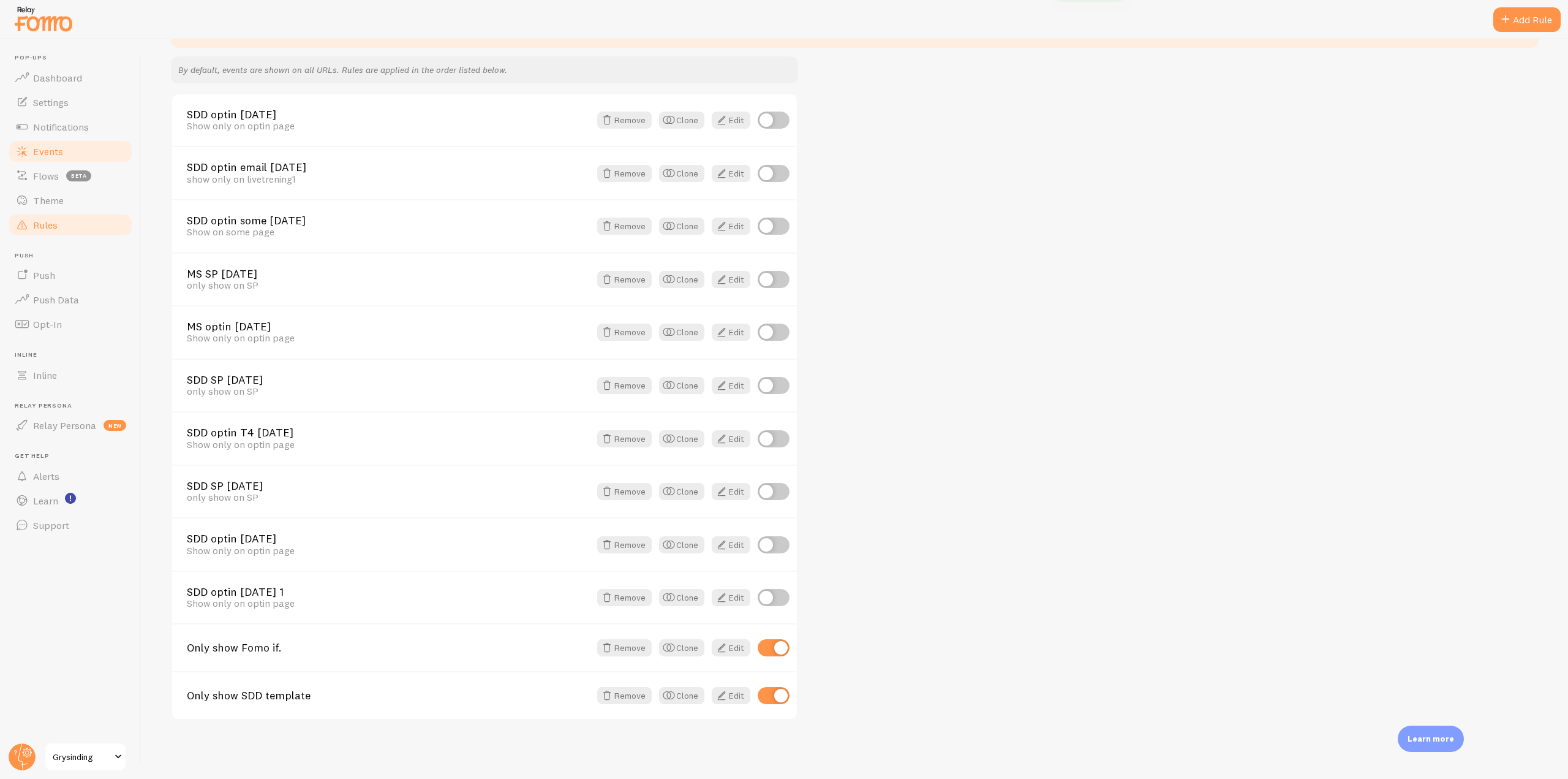
click at [84, 149] on link "Events" at bounding box center [70, 151] width 126 height 25
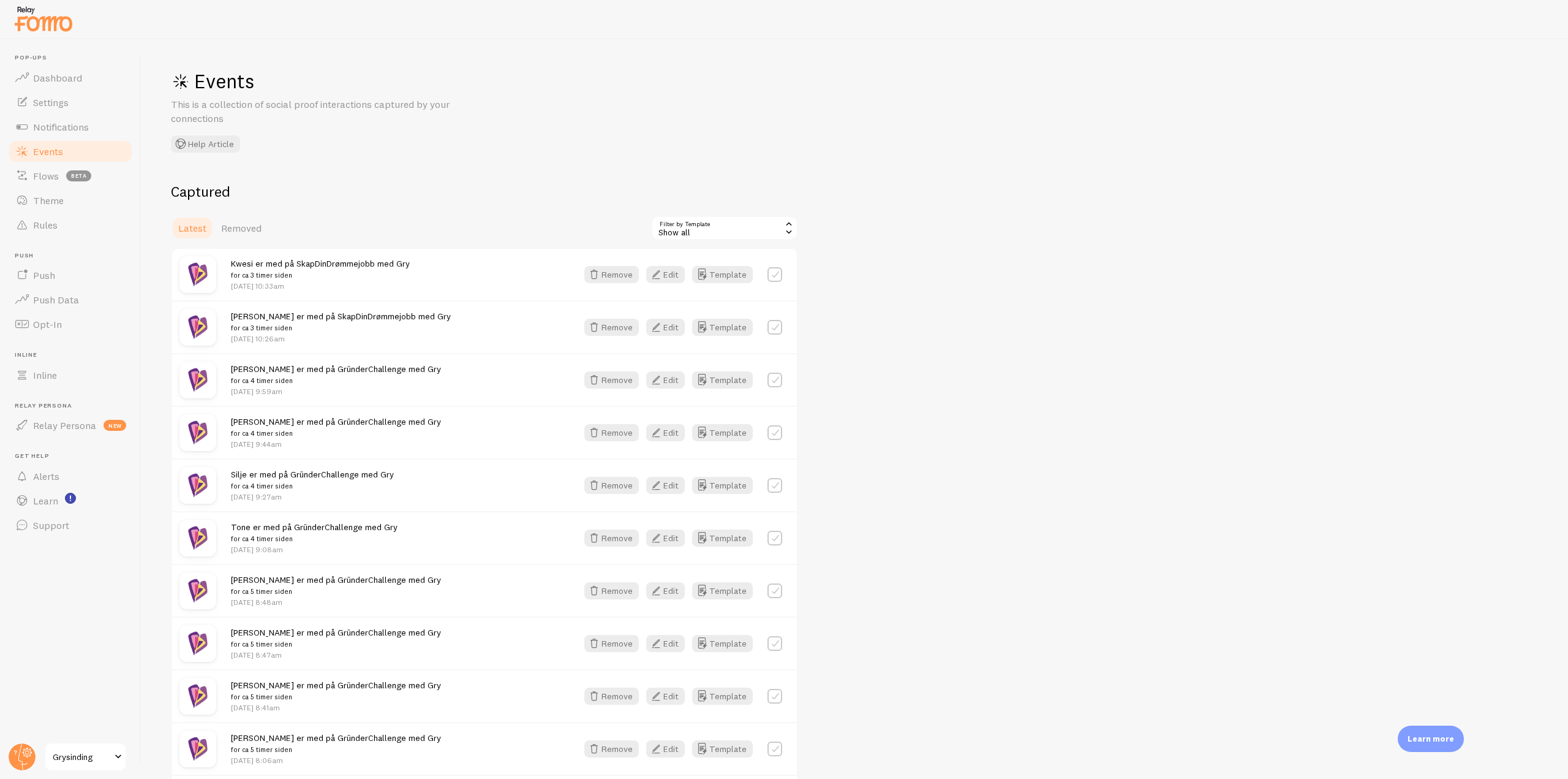
click at [752, 226] on div "Show all" at bounding box center [724, 228] width 147 height 25
click at [733, 281] on li "SDD Purchases - [DATE]" at bounding box center [724, 279] width 145 height 18
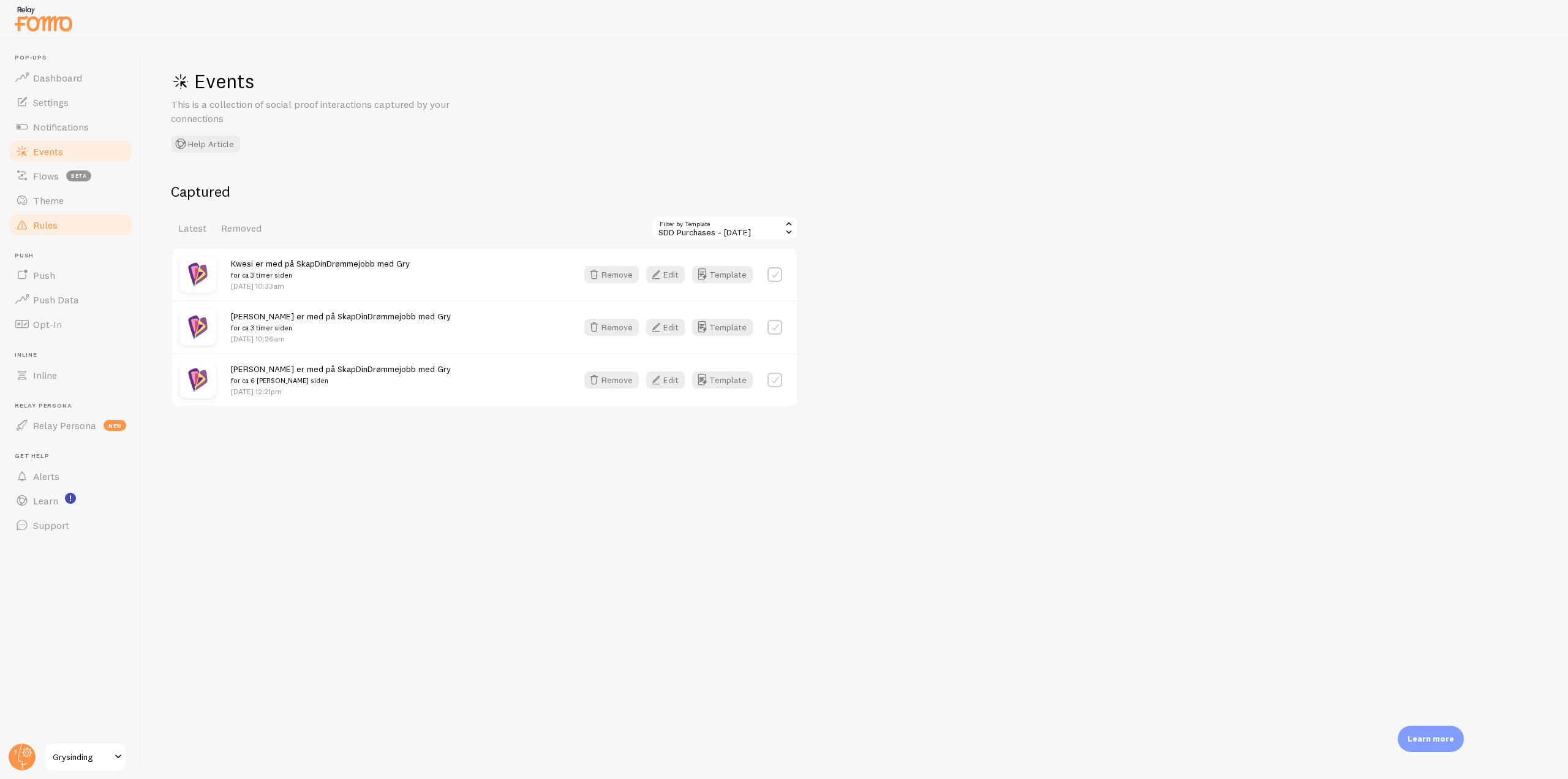
click at [35, 222] on span "Rules" at bounding box center [46, 225] width 25 height 12
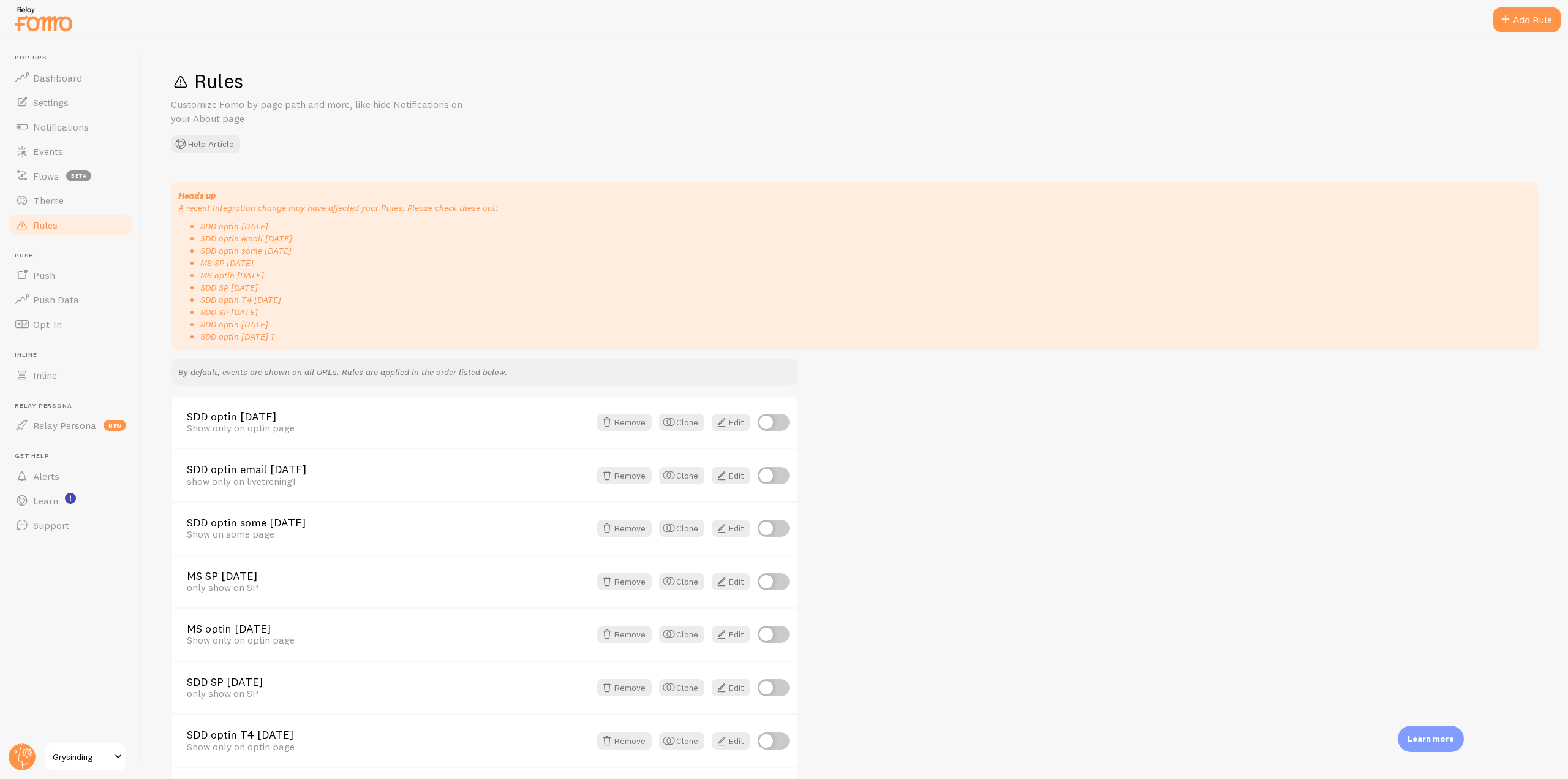
scroll to position [302, 0]
